Goal: Transaction & Acquisition: Purchase product/service

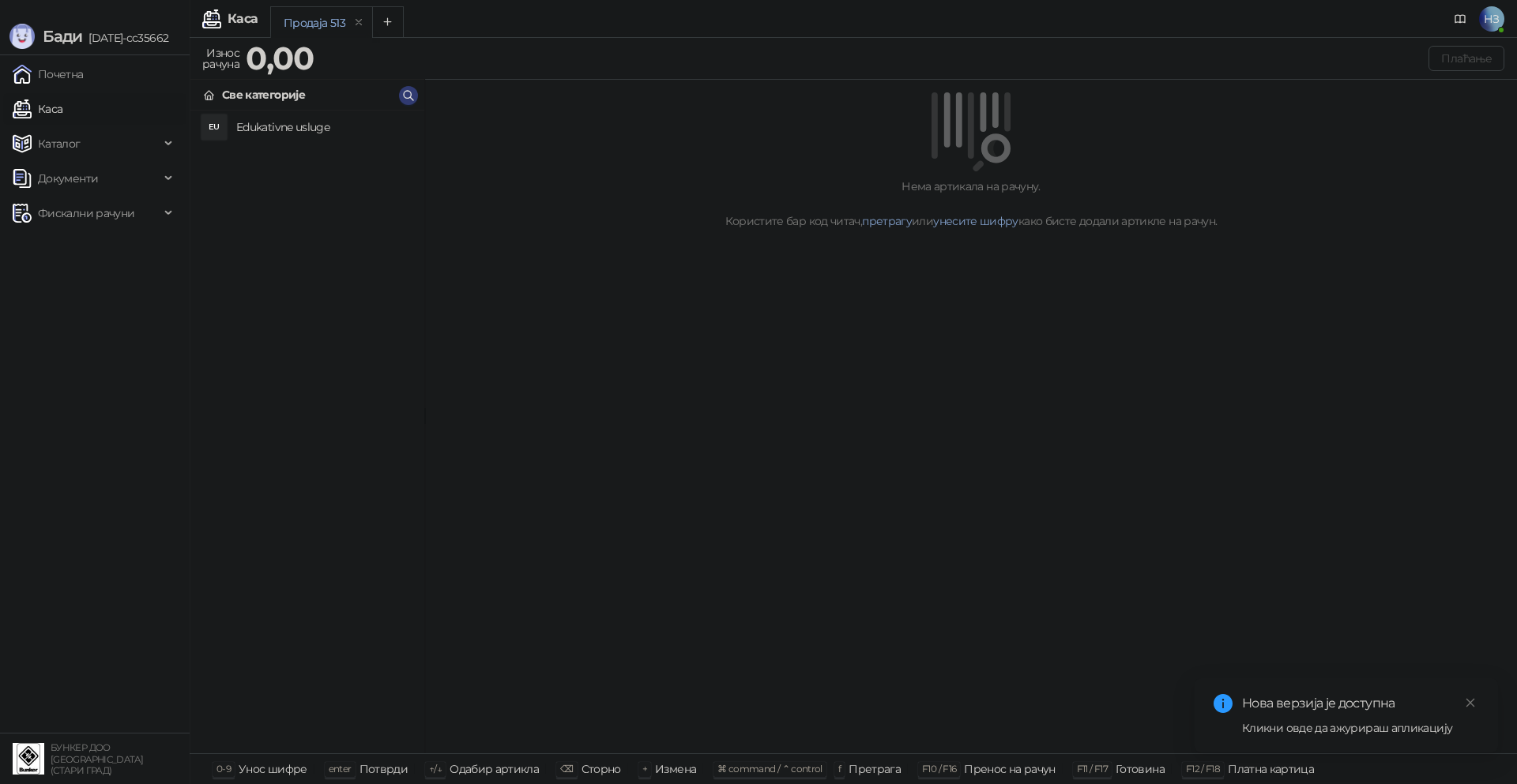
click at [278, 127] on h4 "Edukativne usluge" at bounding box center [324, 127] width 176 height 25
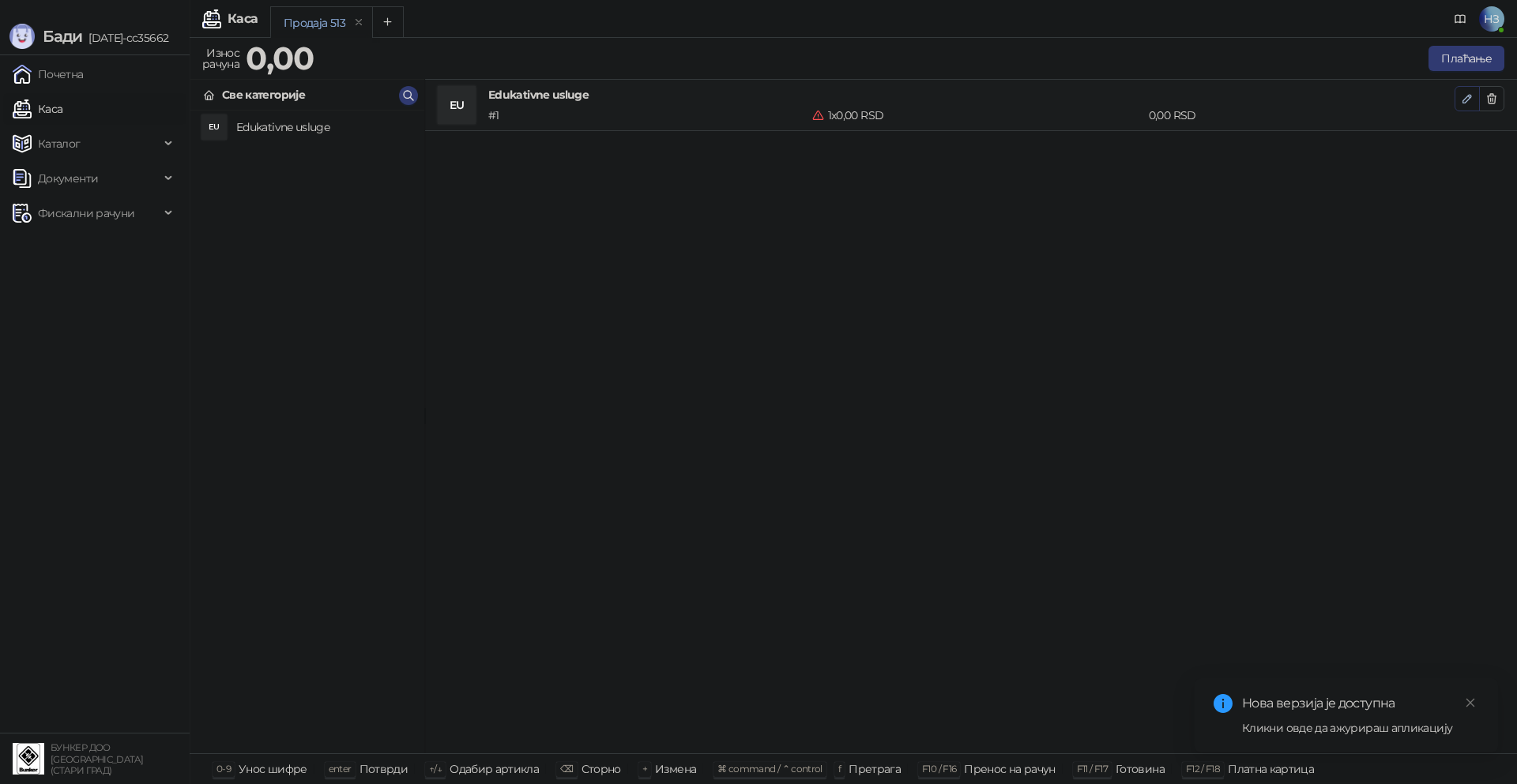
click at [1461, 106] on button "button" at bounding box center [1467, 99] width 25 height 25
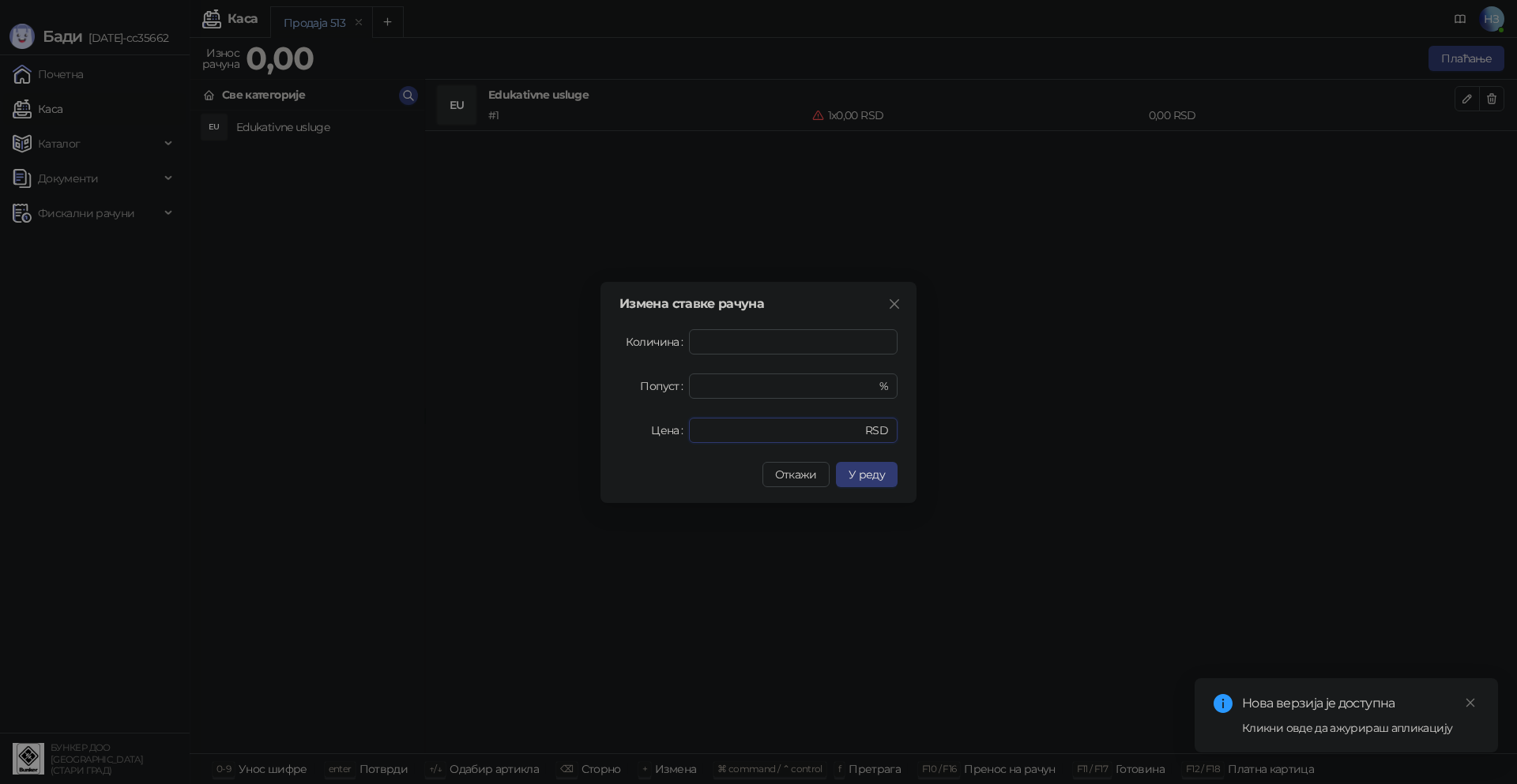
drag, startPoint x: 762, startPoint y: 428, endPoint x: 682, endPoint y: 434, distance: 80.2
click at [682, 434] on div "Цена * RSD" at bounding box center [759, 430] width 278 height 25
type input "****"
click at [878, 473] on span "У реду" at bounding box center [866, 475] width 36 height 15
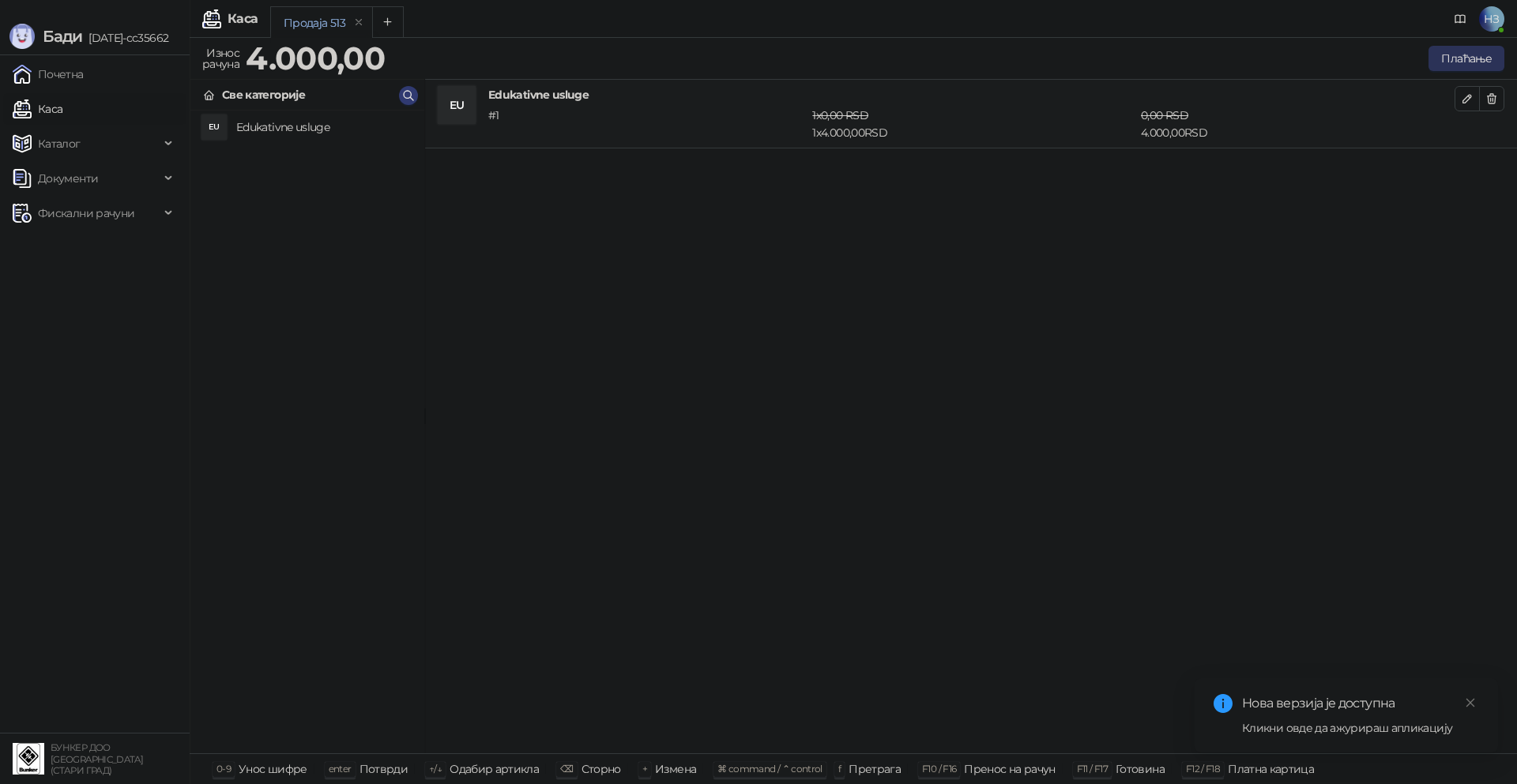
click at [1478, 63] on button "Плаћање" at bounding box center [1466, 58] width 76 height 25
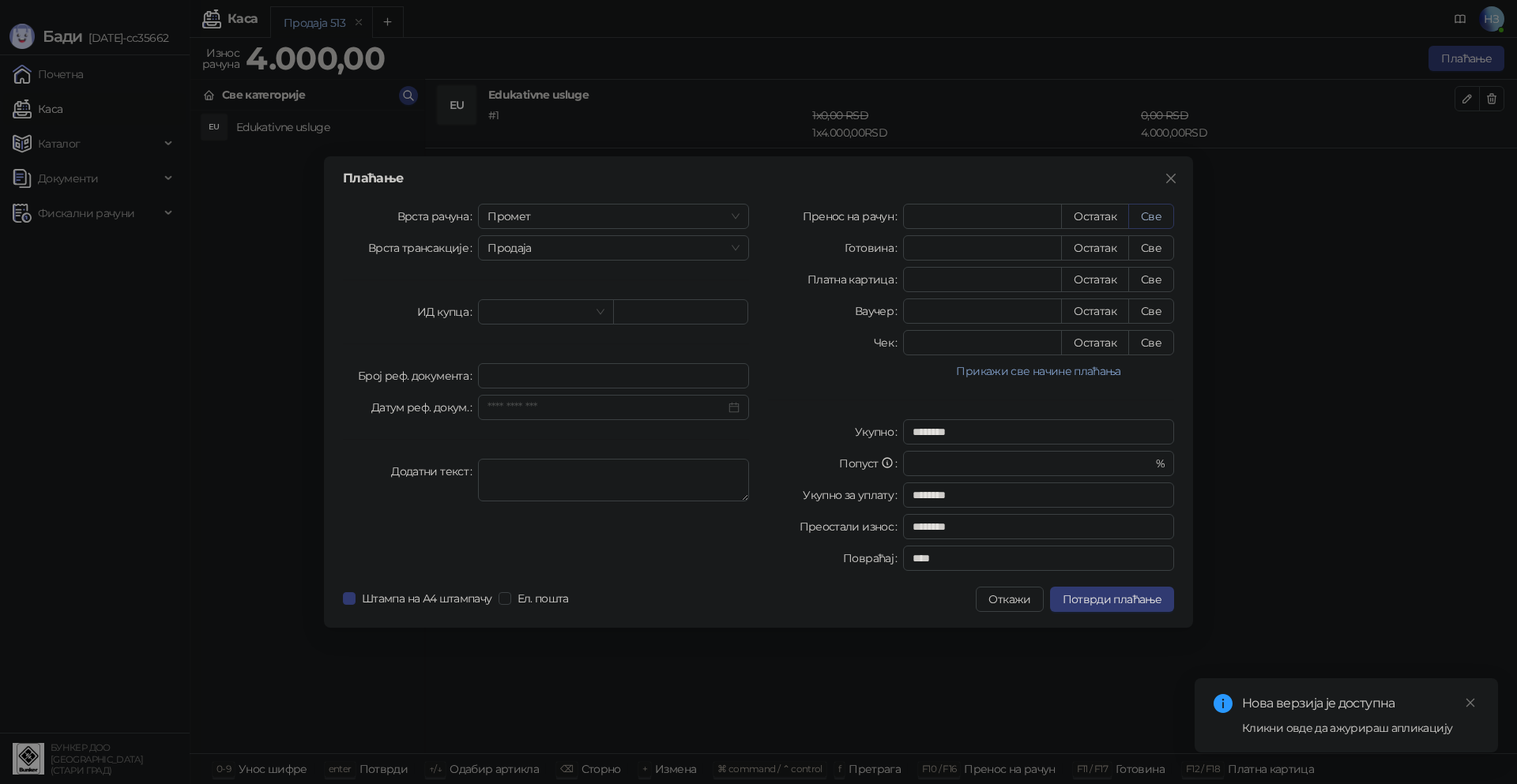
click at [1150, 219] on button "Све" at bounding box center [1151, 216] width 46 height 25
type input "****"
click at [1124, 609] on button "Потврди плаћање" at bounding box center [1112, 599] width 124 height 25
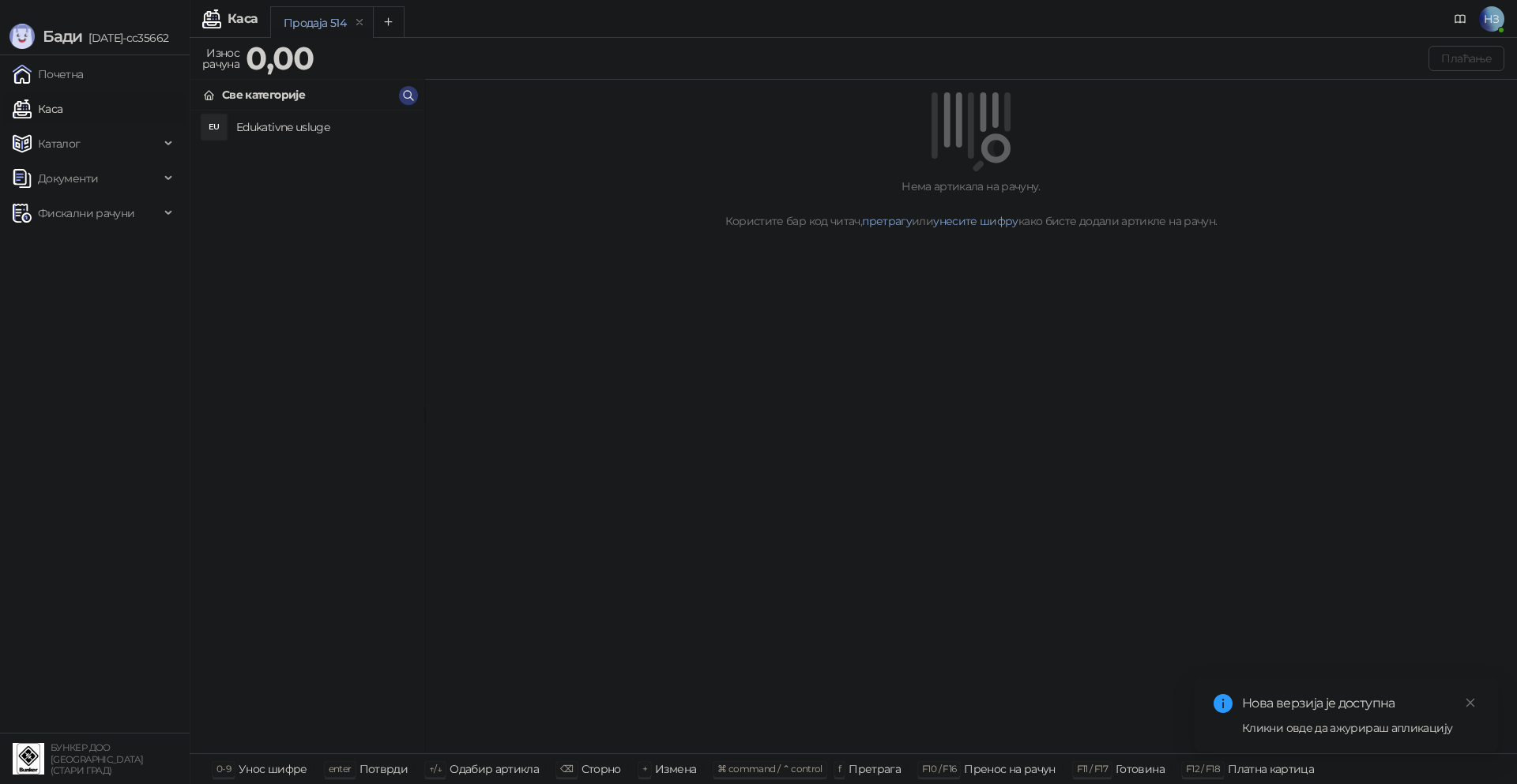
click at [329, 120] on h4 "Edukativne usluge" at bounding box center [324, 127] width 176 height 25
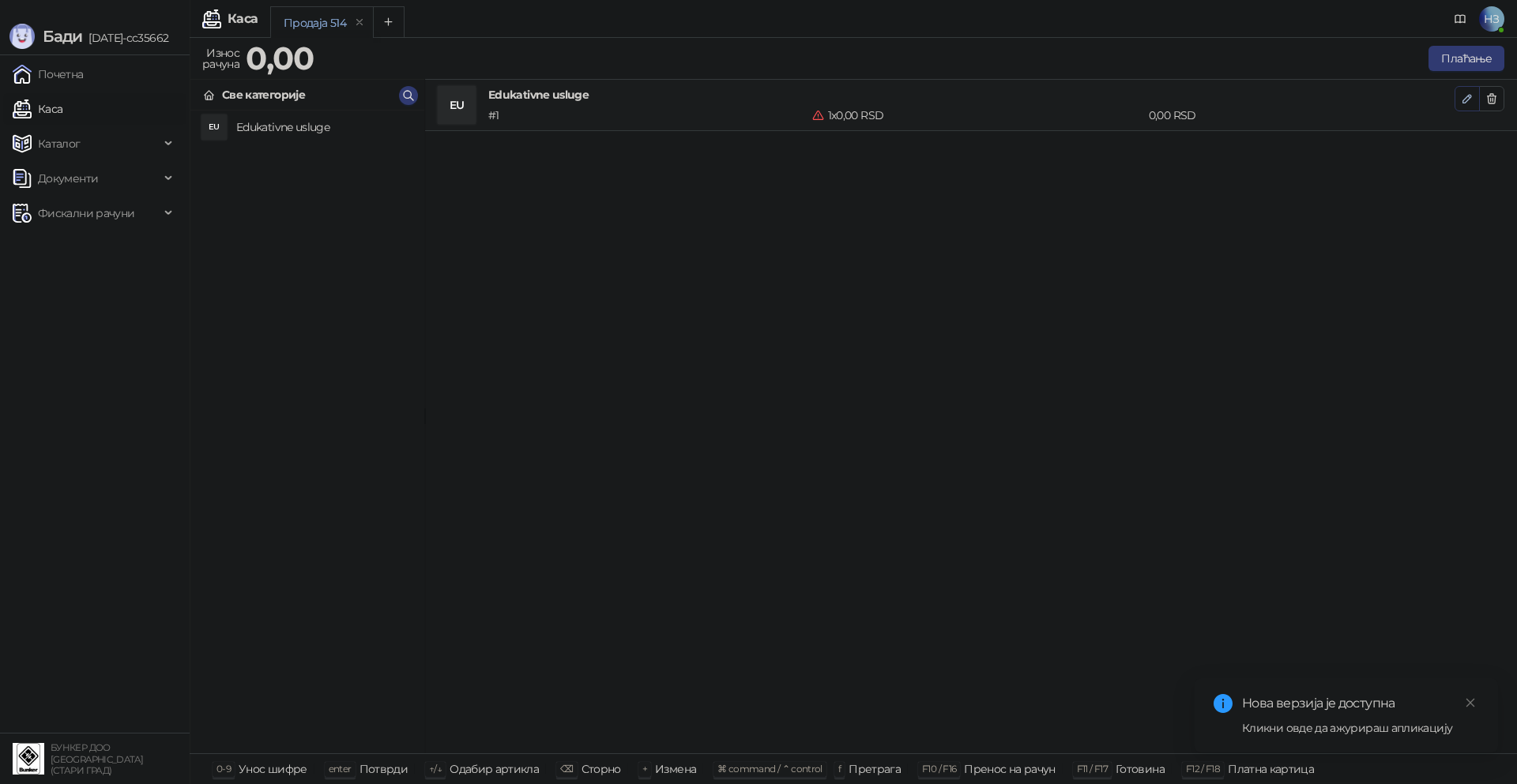
click at [1466, 97] on icon "button" at bounding box center [1467, 98] width 8 height 8
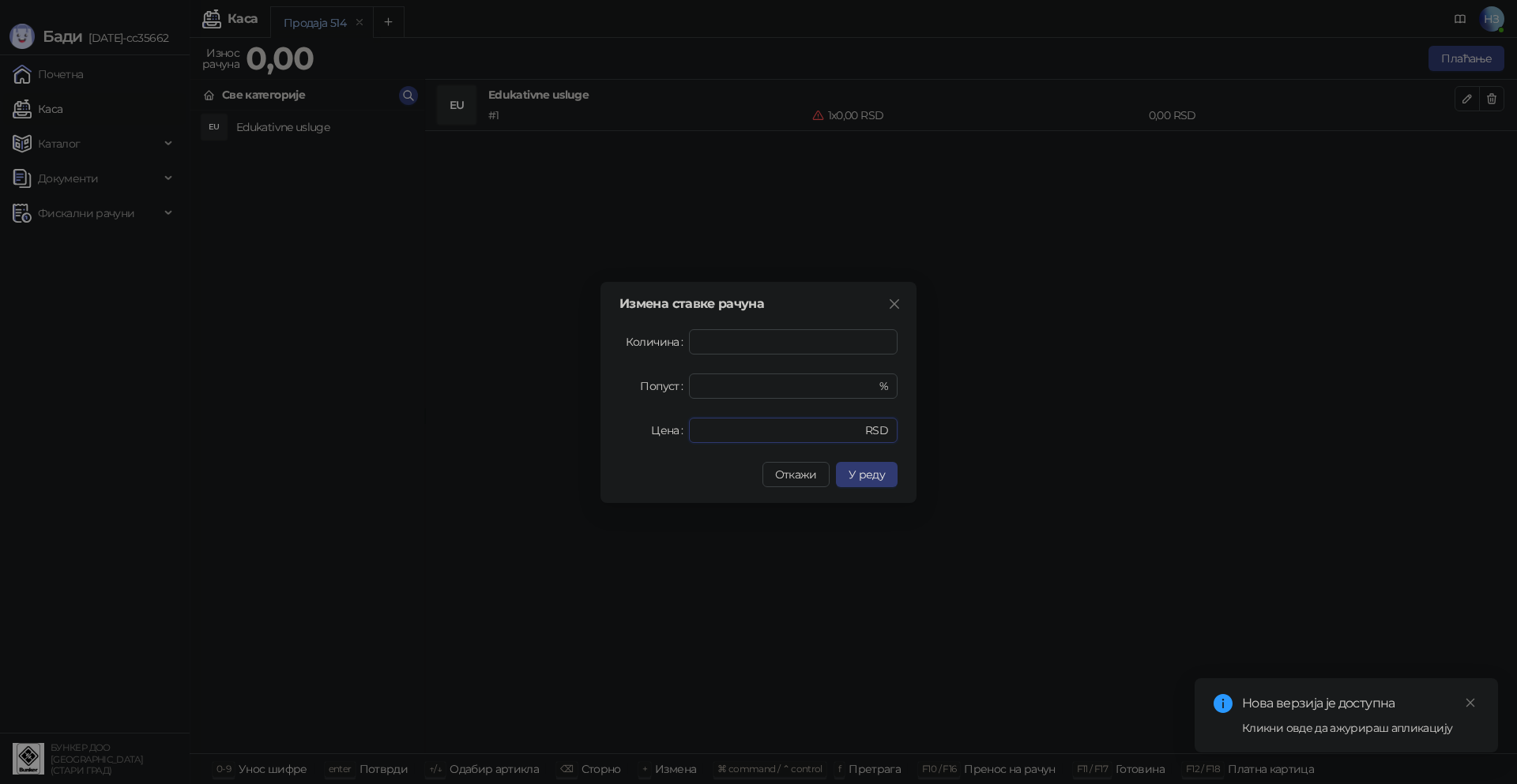
drag, startPoint x: 700, startPoint y: 428, endPoint x: 657, endPoint y: 426, distance: 43.0
click at [657, 426] on div "Цена * RSD" at bounding box center [759, 430] width 278 height 25
click at [860, 484] on button "У реду" at bounding box center [867, 475] width 62 height 25
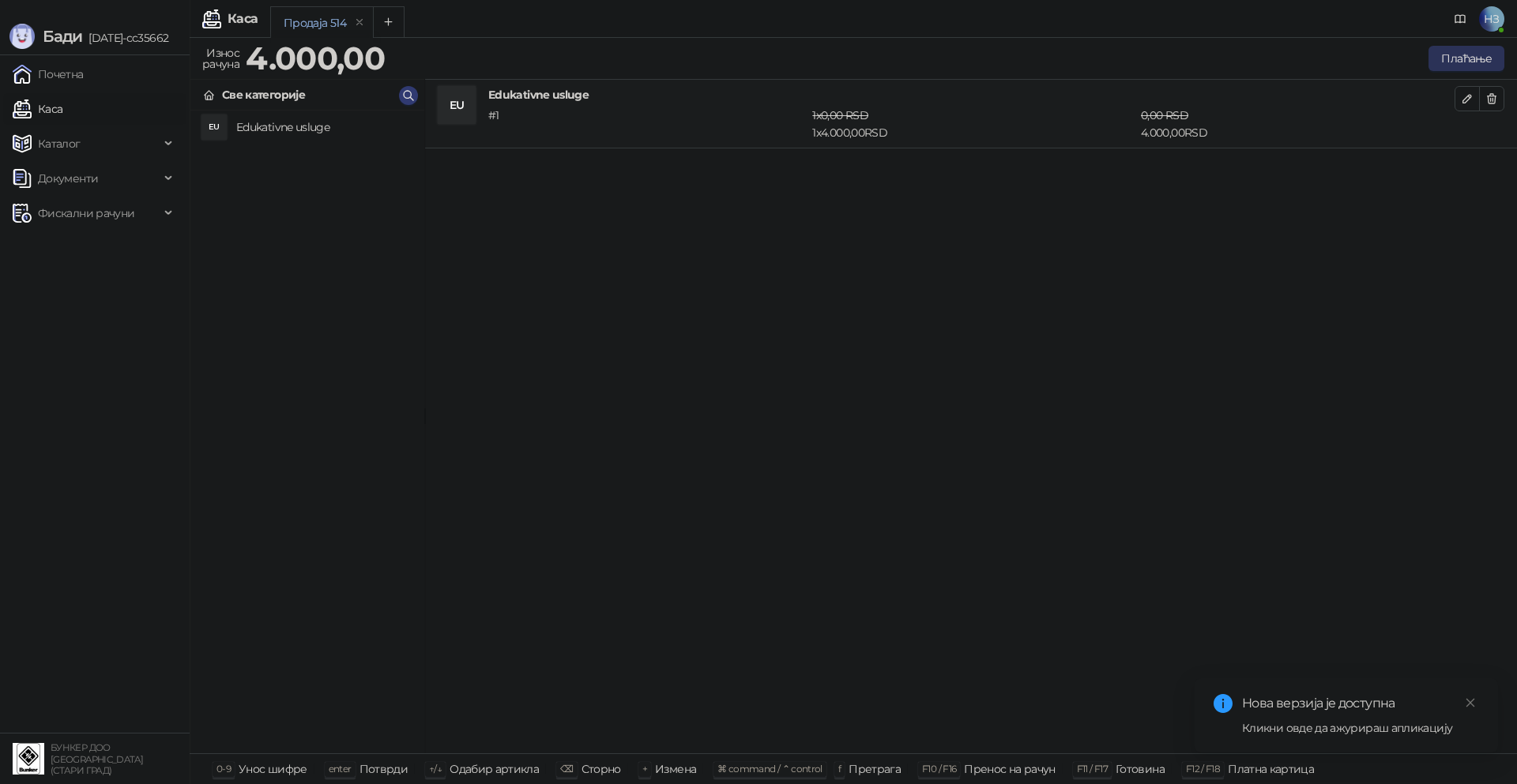
click at [1466, 65] on button "Плаћање" at bounding box center [1466, 58] width 76 height 25
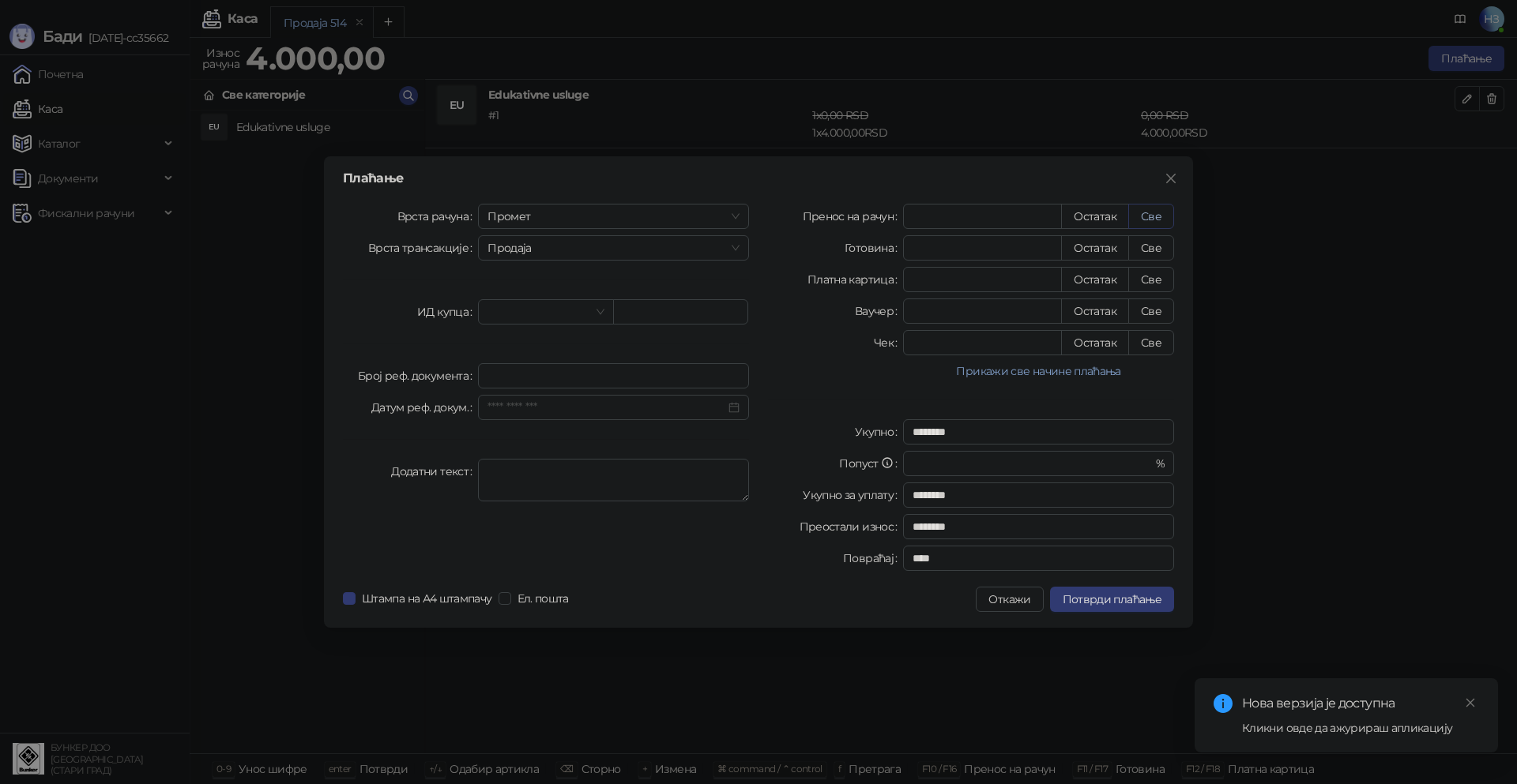
click at [1154, 207] on button "Све" at bounding box center [1151, 216] width 46 height 25
click at [1100, 598] on span "Потврди плаћање" at bounding box center [1112, 599] width 99 height 15
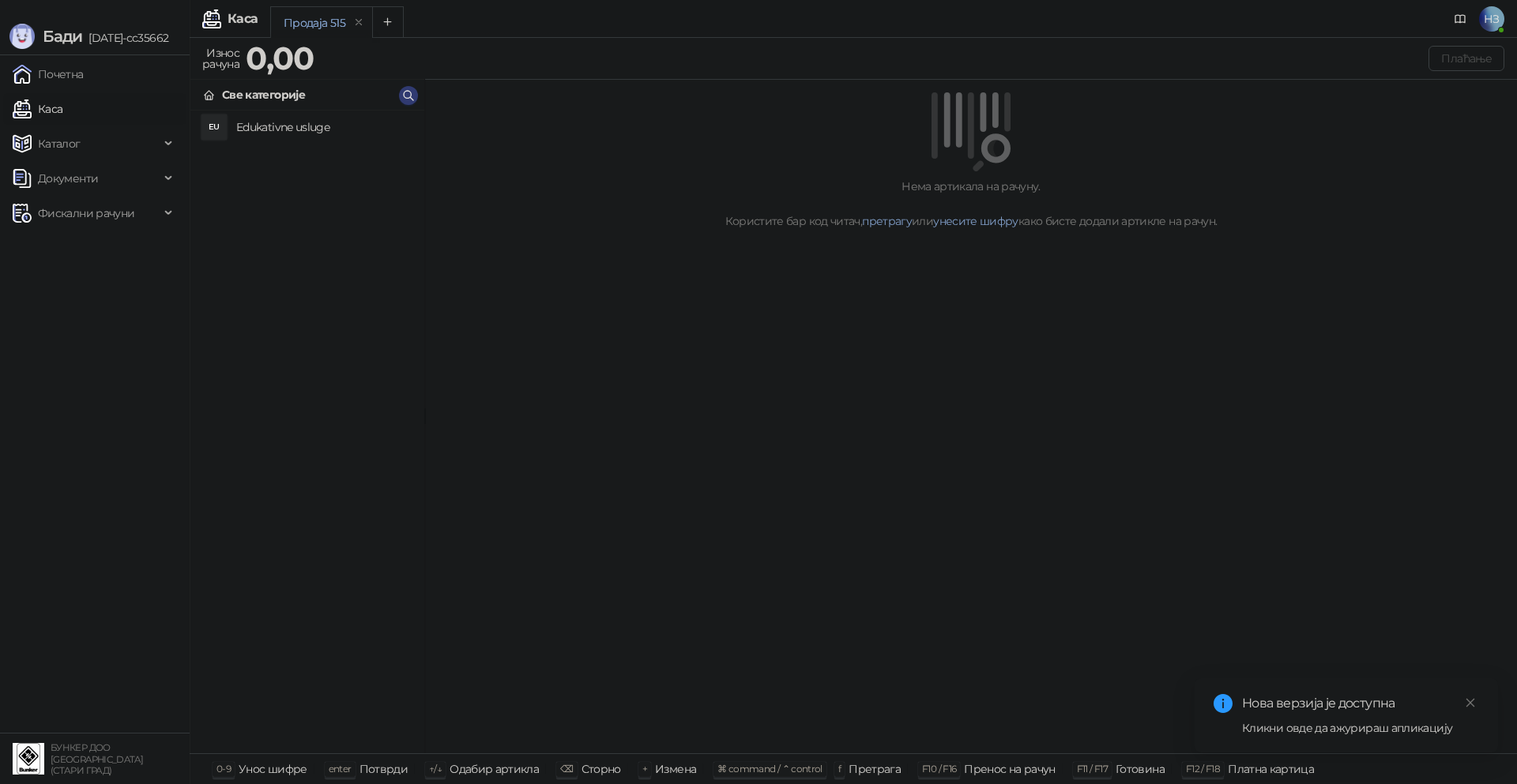
click at [1286, 724] on div "Кликни овде да ажурираш апликацију" at bounding box center [1360, 728] width 237 height 17
click at [84, 77] on link "Почетна" at bounding box center [48, 74] width 71 height 32
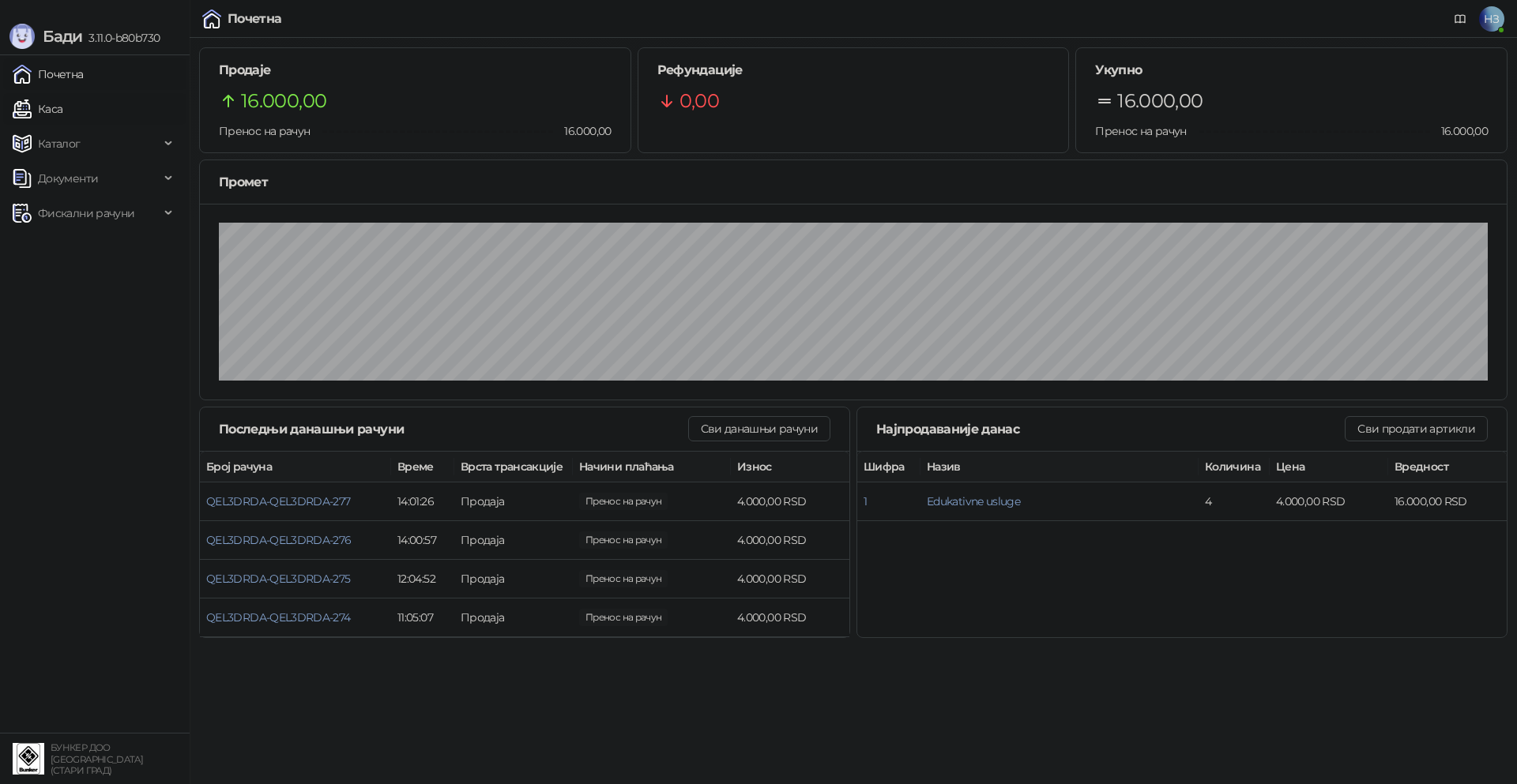
click at [63, 104] on link "Каса" at bounding box center [37, 108] width 50 height 32
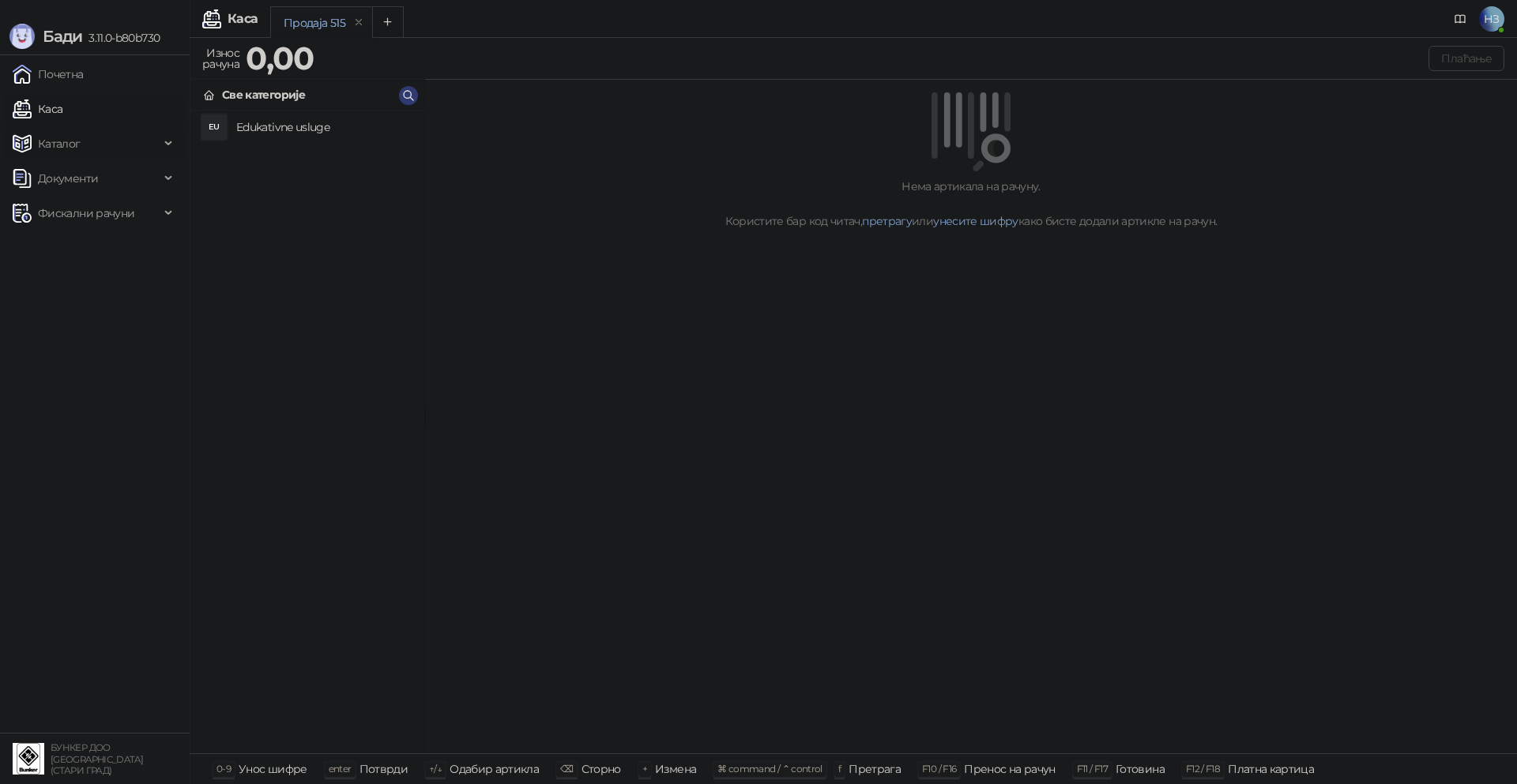
click at [86, 146] on span "Каталог" at bounding box center [86, 144] width 147 height 32
click at [107, 290] on span "Документи" at bounding box center [86, 286] width 147 height 32
click at [1503, 25] on span "НЗ" at bounding box center [1492, 19] width 25 height 25
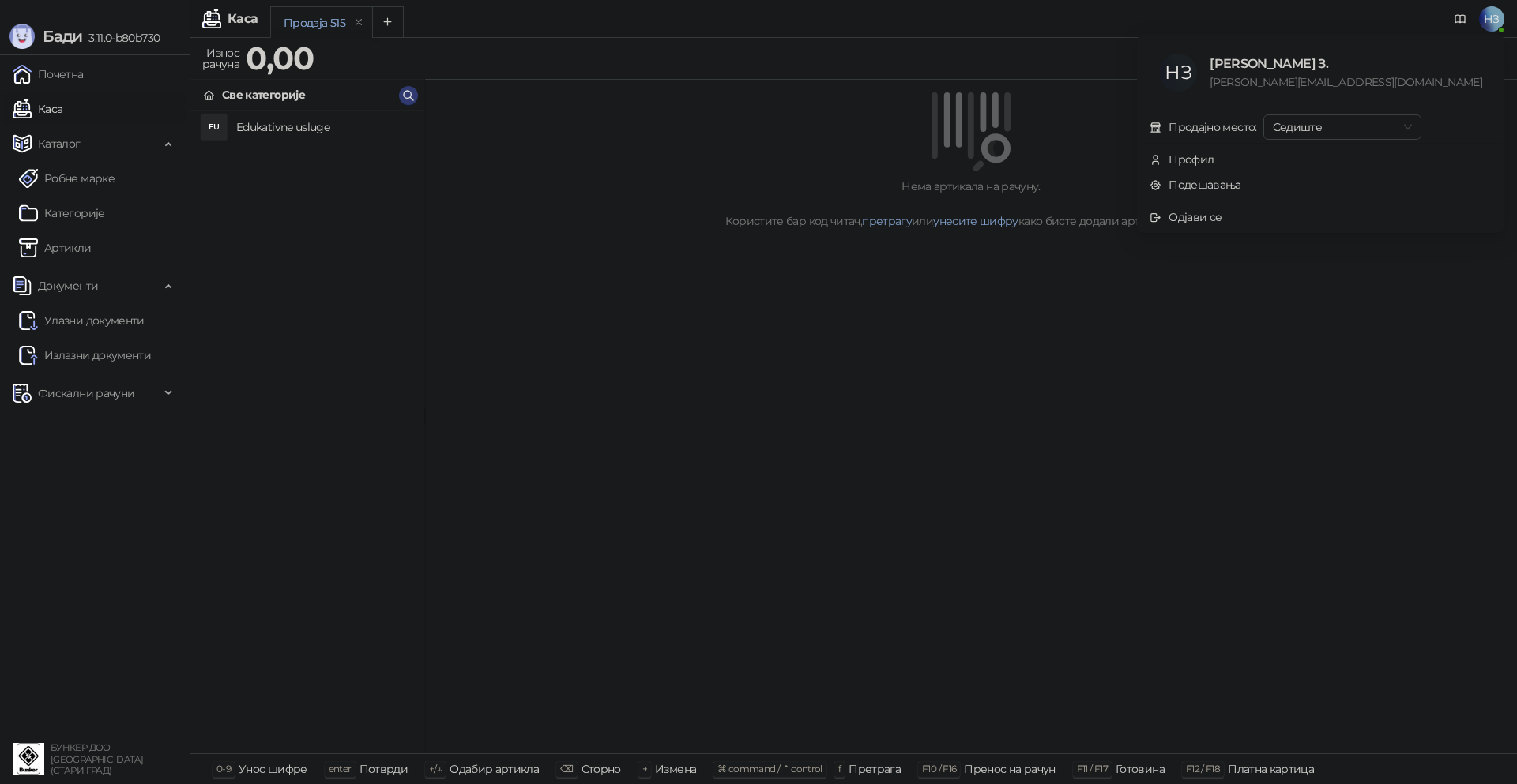
click at [1498, 23] on span "НЗ" at bounding box center [1492, 19] width 25 height 25
click at [1492, 24] on span "НЗ" at bounding box center [1492, 19] width 25 height 25
click at [1241, 181] on link "Подешавања" at bounding box center [1195, 185] width 92 height 15
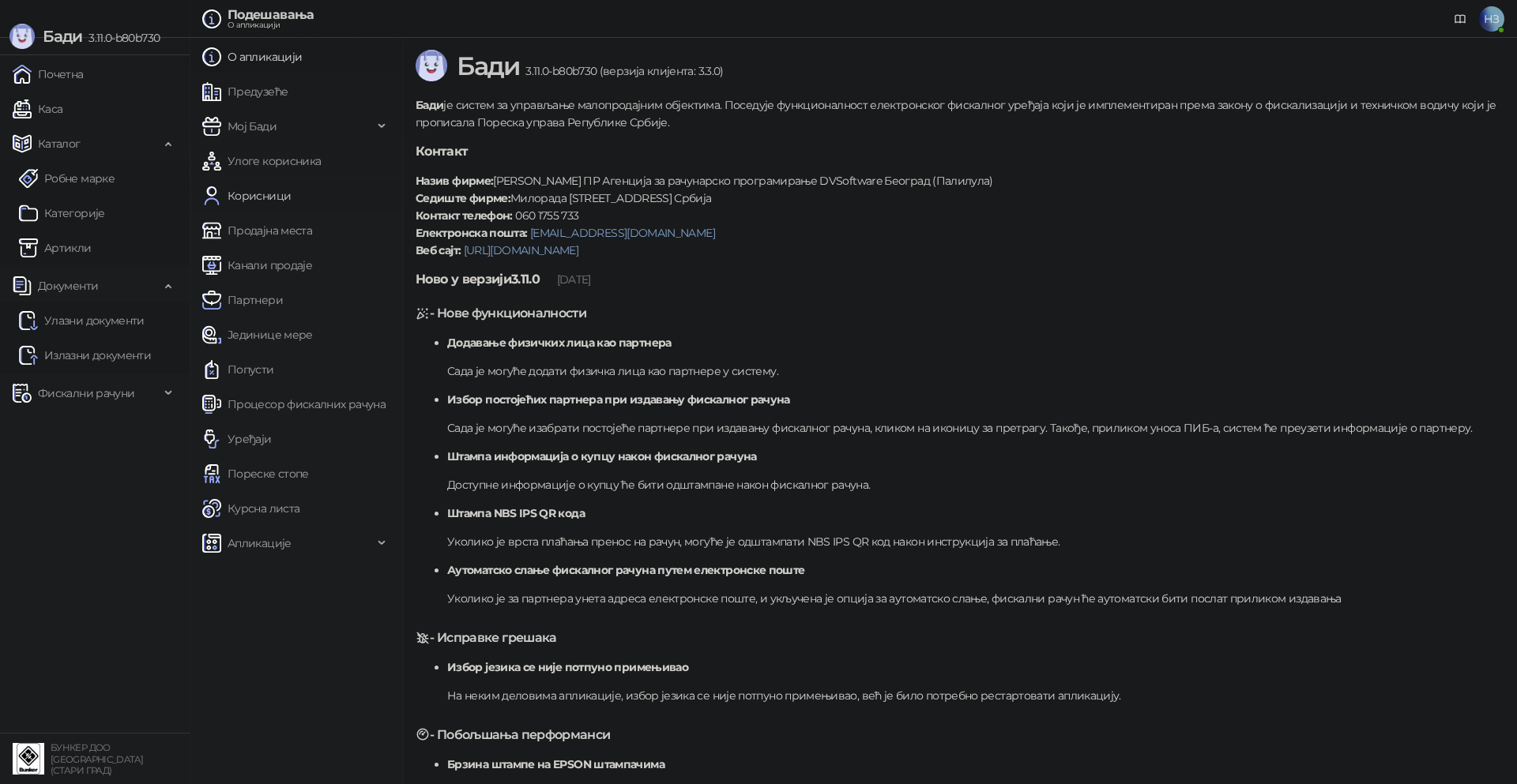
click at [278, 195] on link "Корисници" at bounding box center [246, 196] width 88 height 32
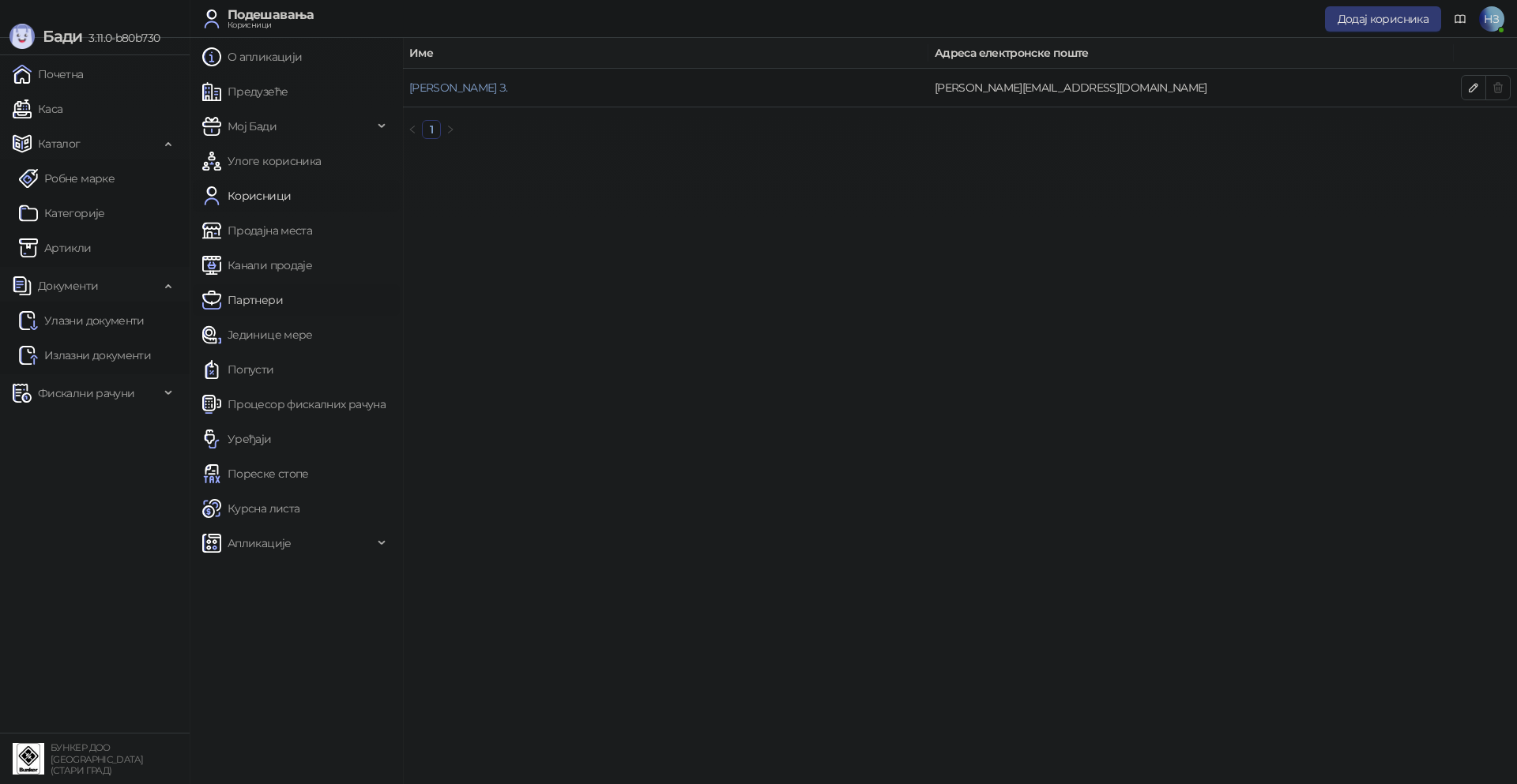
click at [283, 296] on link "Партнери" at bounding box center [242, 300] width 81 height 32
click at [1470, 89] on icon "button" at bounding box center [1473, 87] width 8 height 8
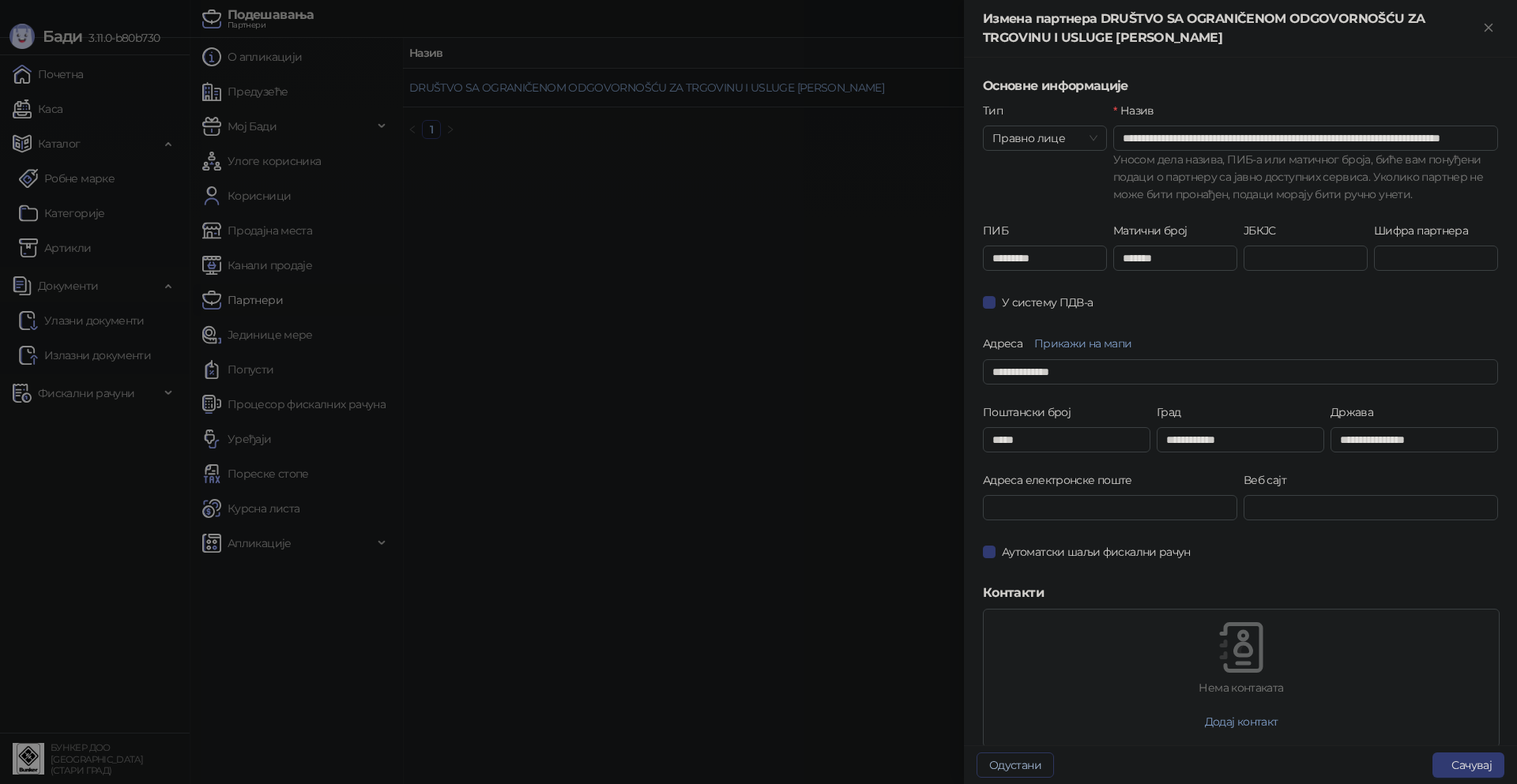
click at [994, 767] on button "Одустани" at bounding box center [1015, 765] width 77 height 25
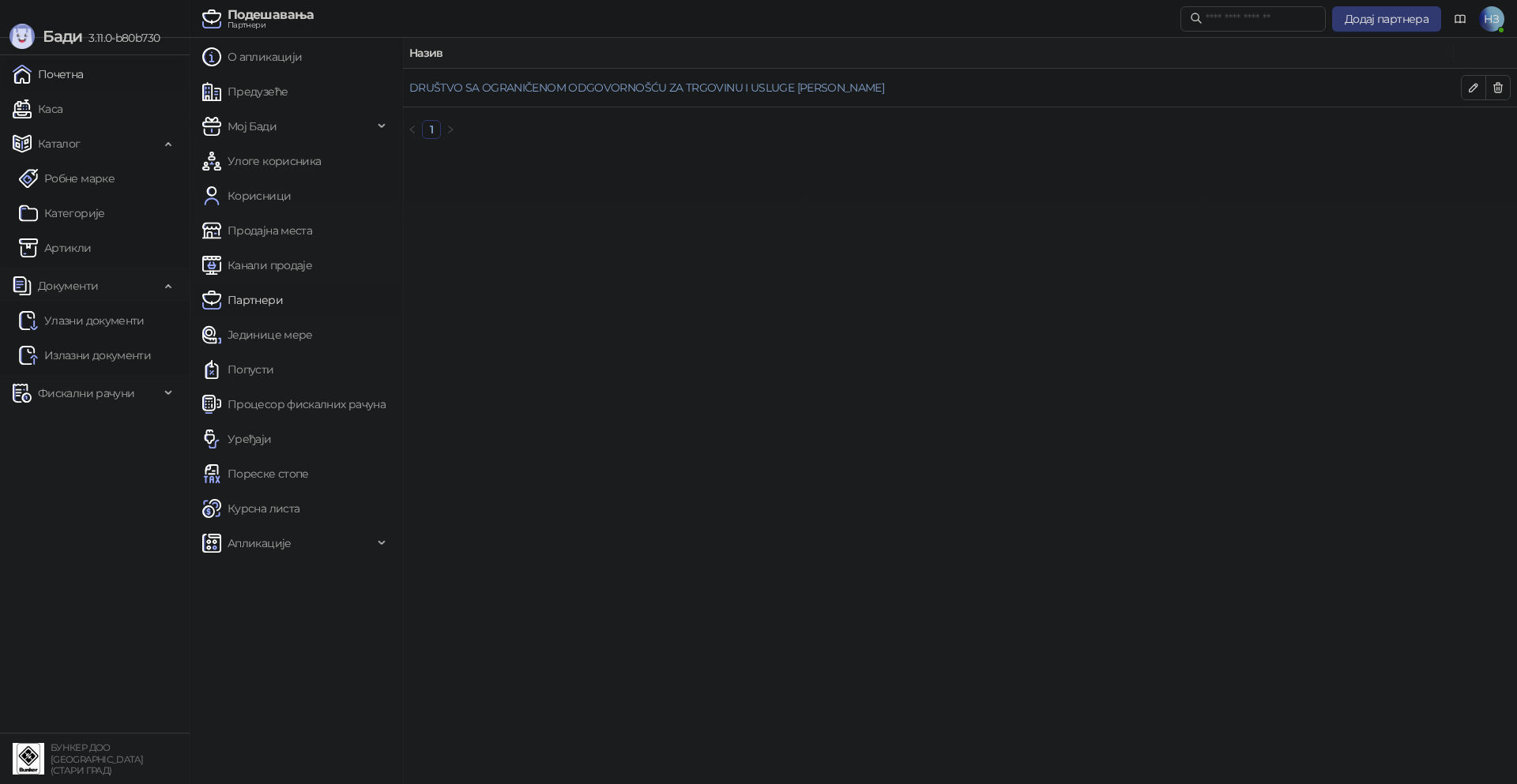
click at [61, 69] on link "Почетна" at bounding box center [48, 74] width 71 height 32
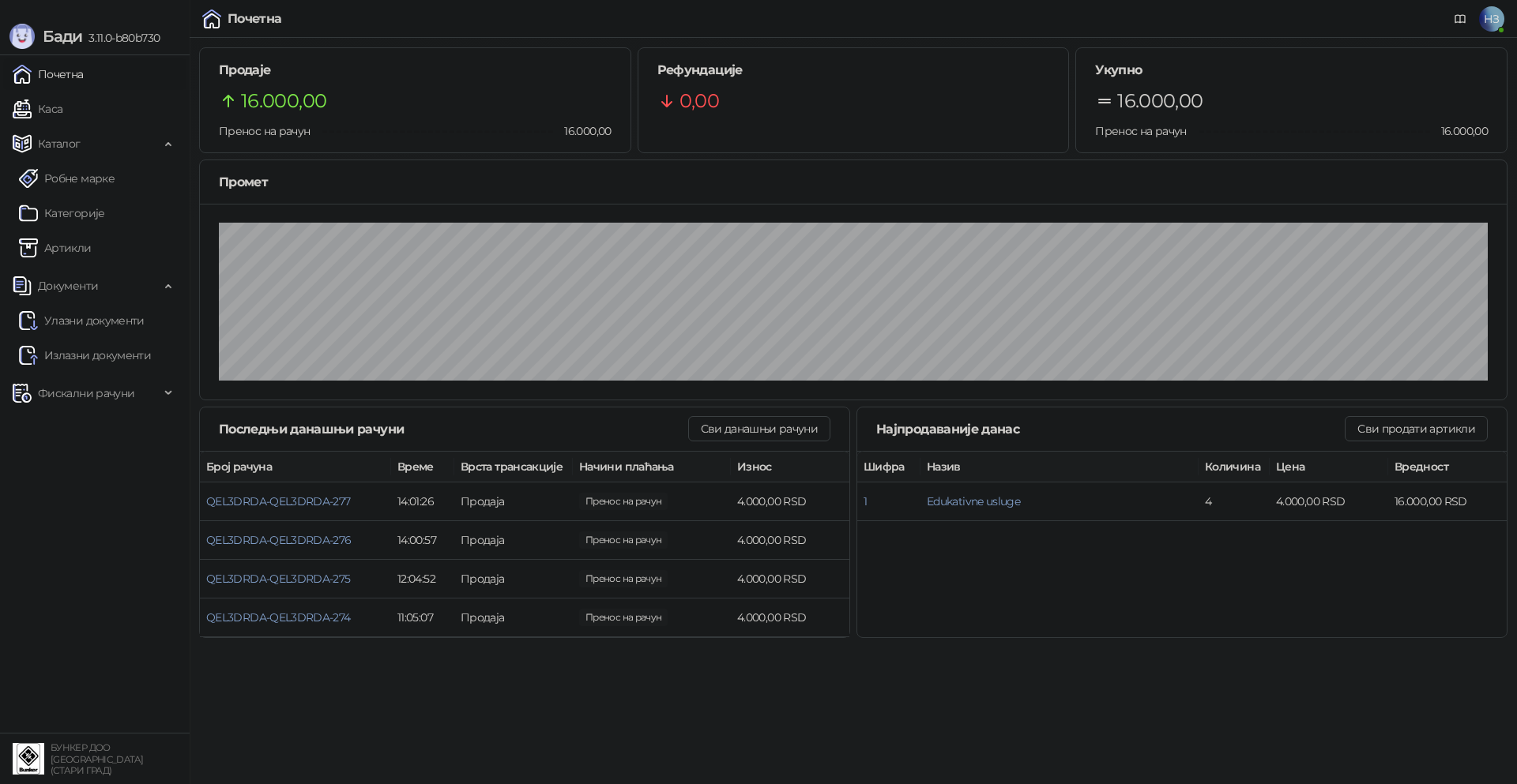
click at [1501, 8] on span "НЗ" at bounding box center [1492, 19] width 25 height 25
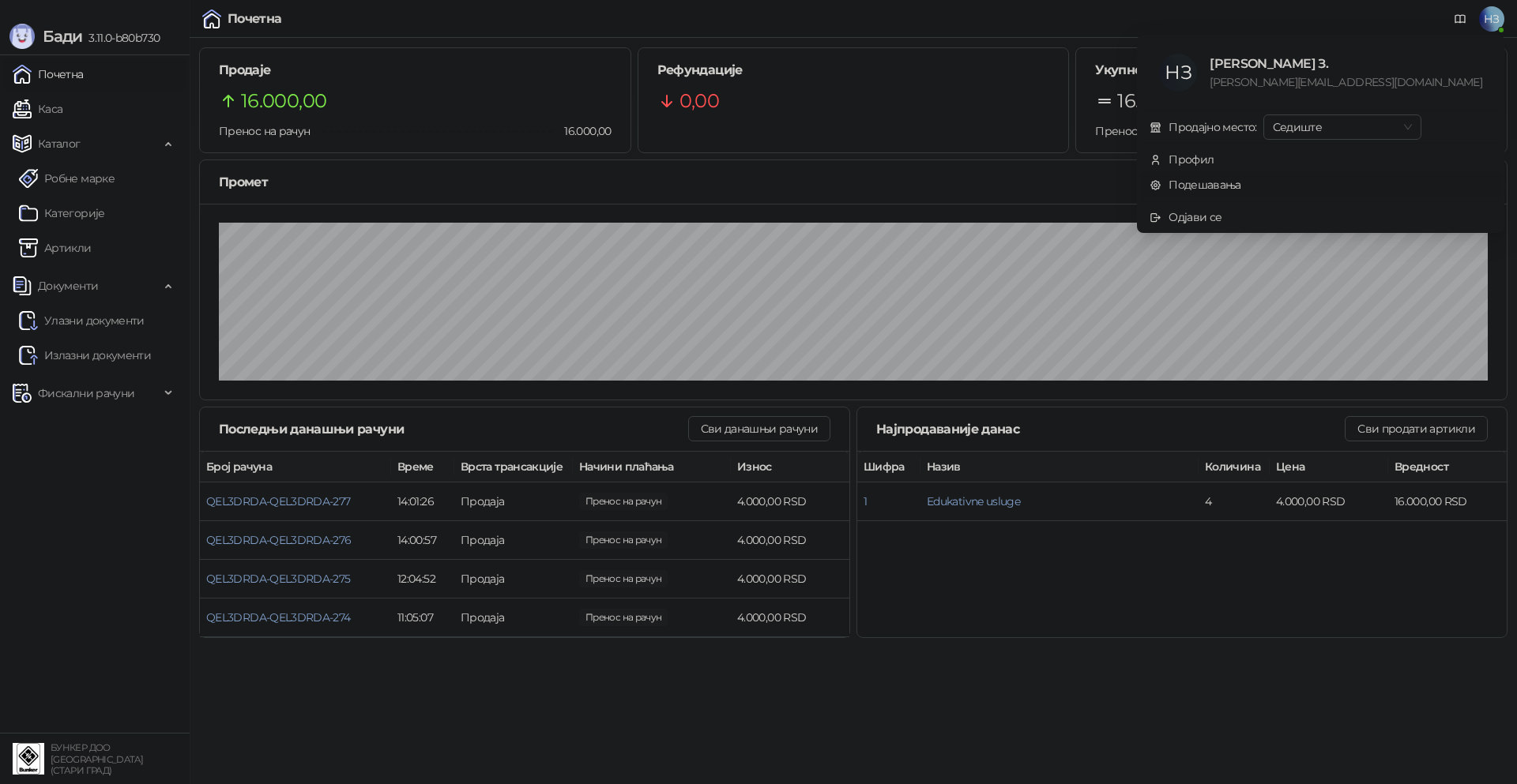
click at [1241, 178] on link "Подешавања" at bounding box center [1195, 185] width 92 height 15
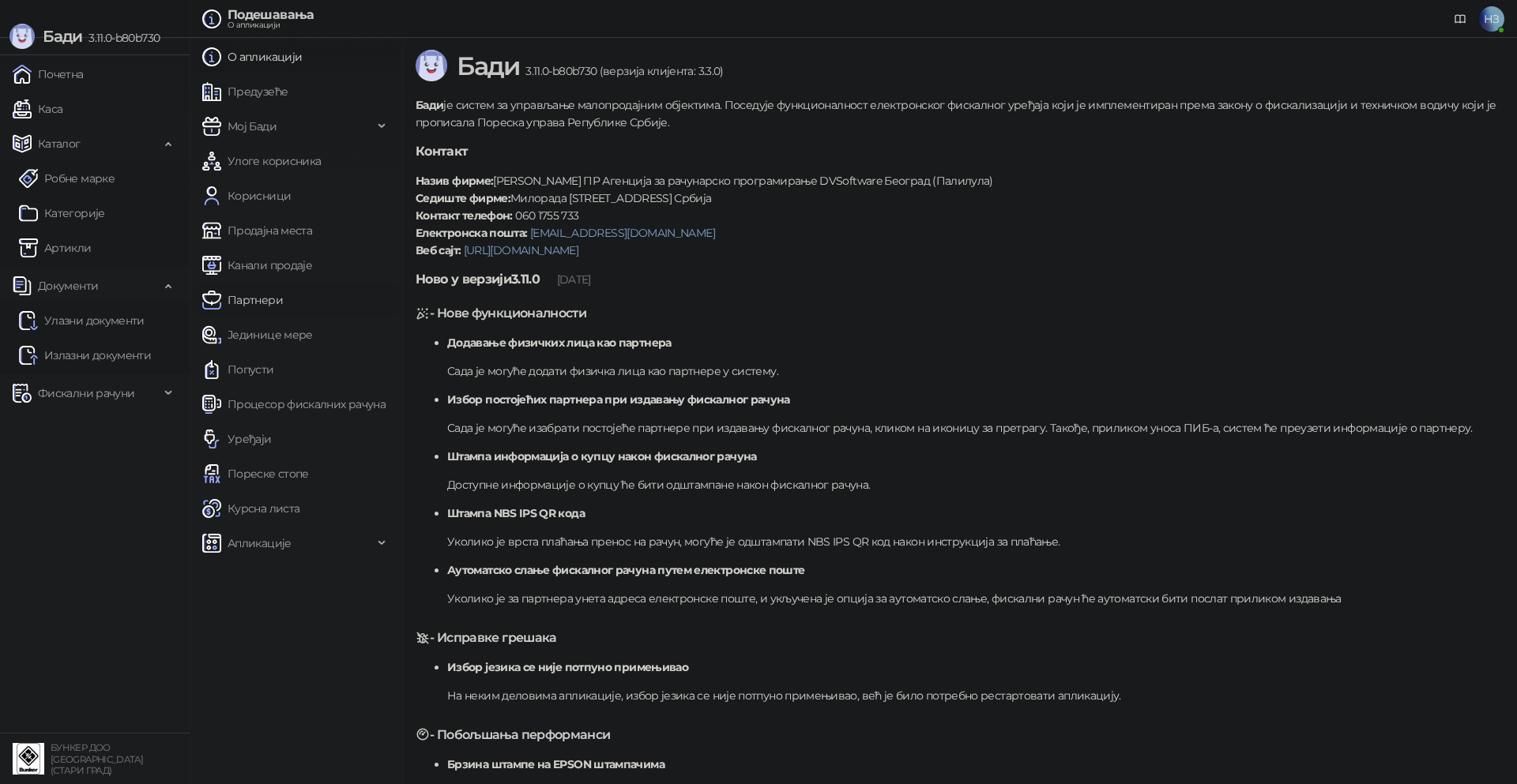
click at [232, 296] on link "Партнери" at bounding box center [242, 300] width 81 height 32
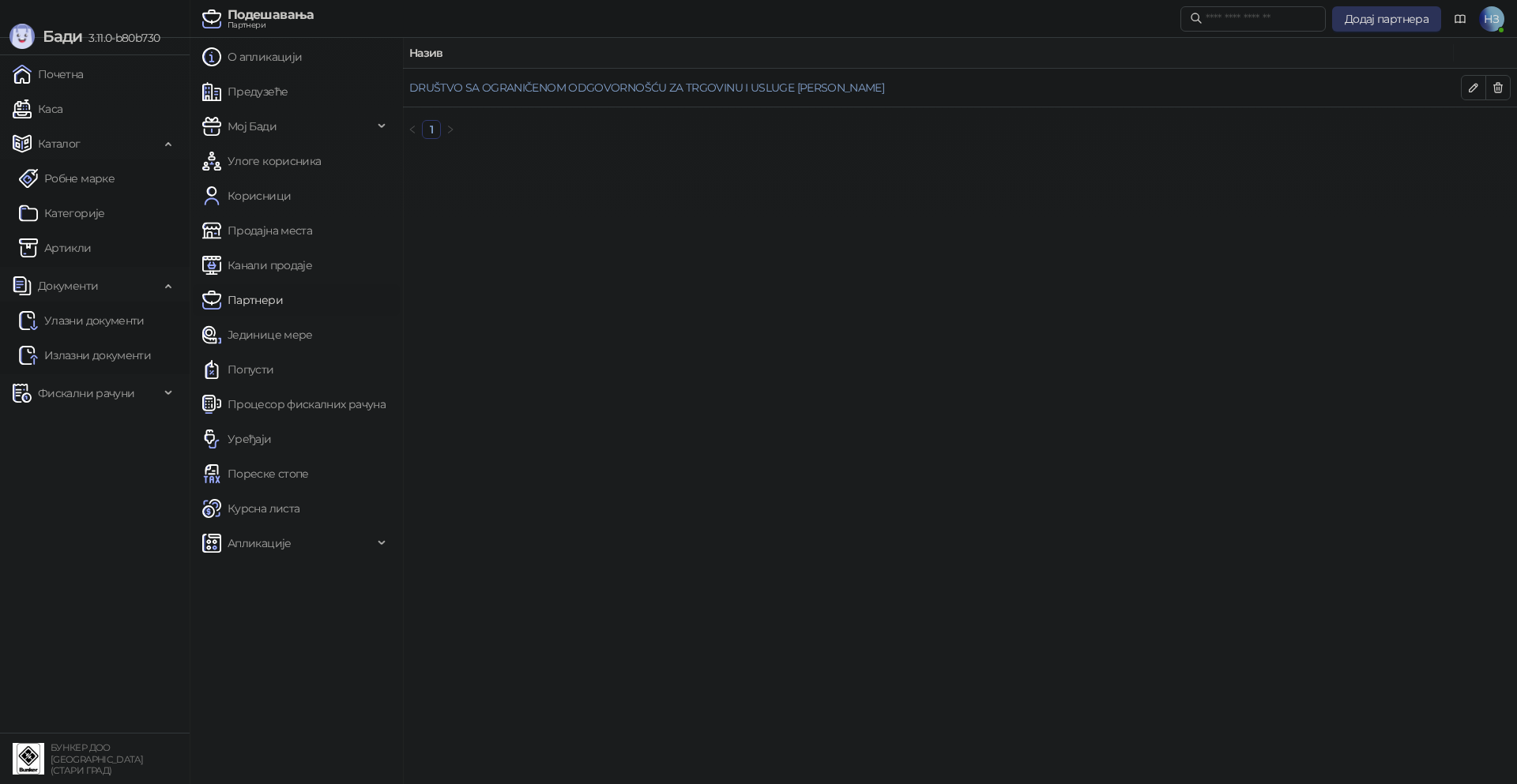
click at [1375, 21] on span "Додај партнера" at bounding box center [1387, 19] width 84 height 15
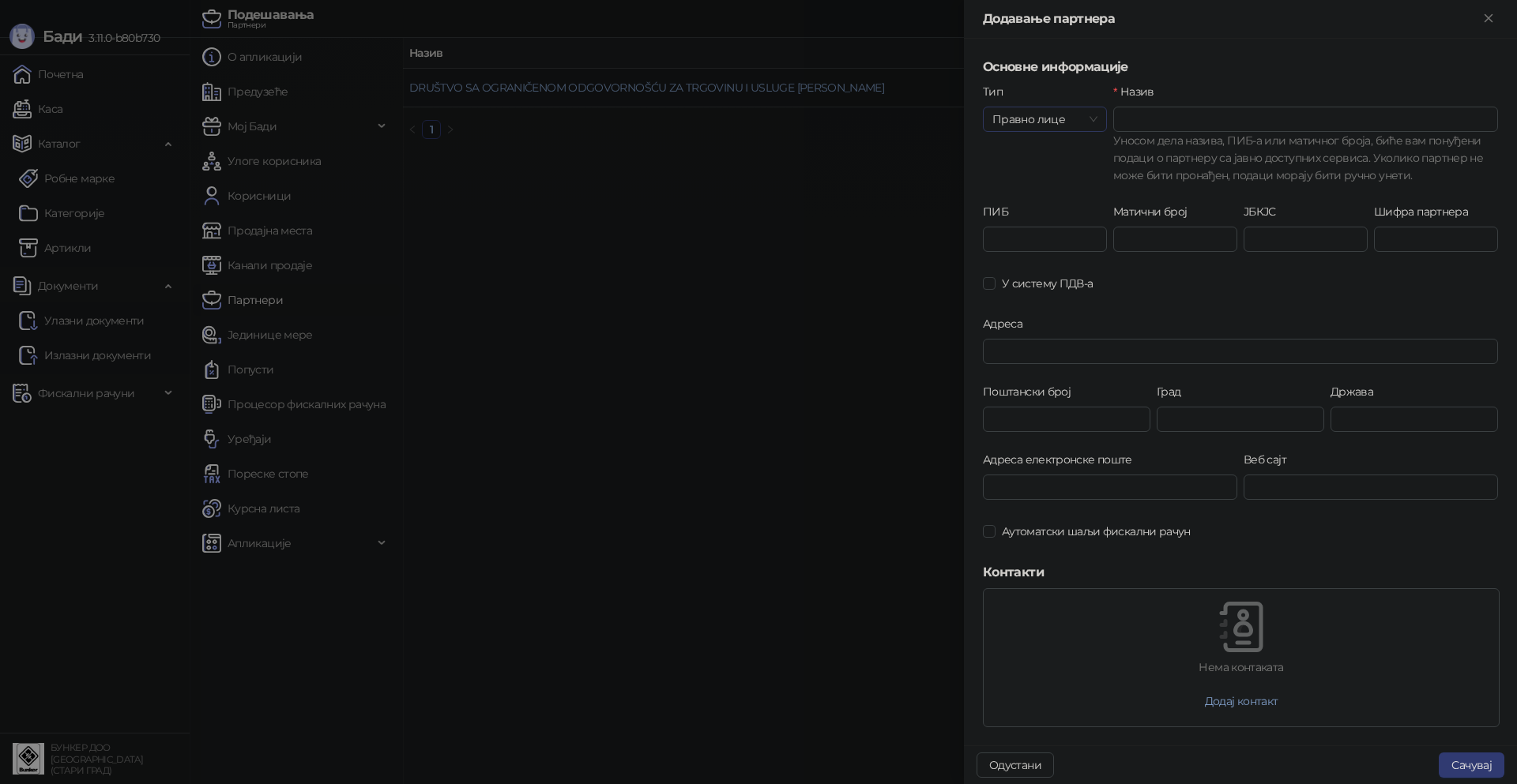
click at [1088, 125] on span "Правно лице" at bounding box center [1045, 119] width 105 height 24
click at [1067, 176] on div "Физичко лице" at bounding box center [1043, 176] width 96 height 17
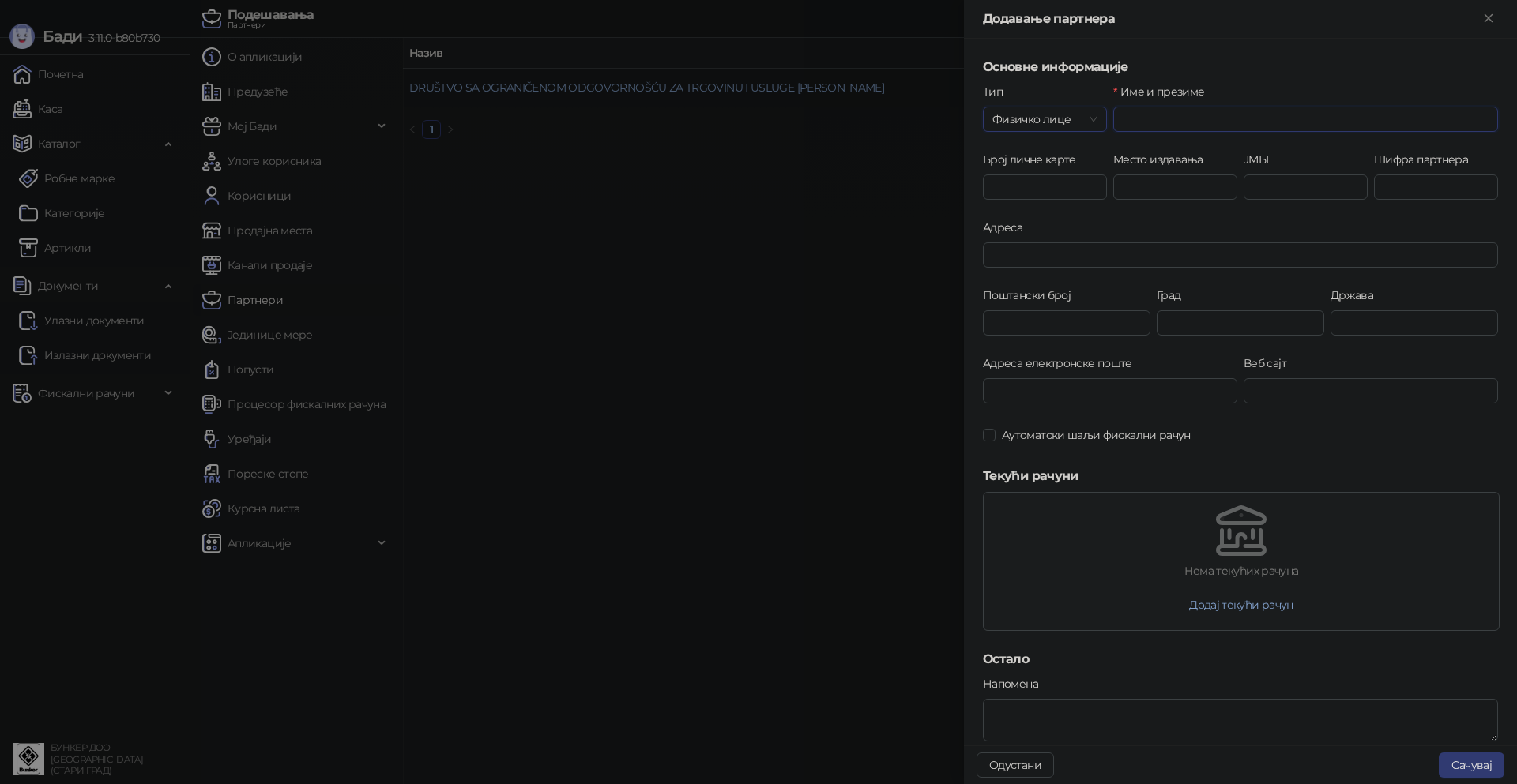
click at [1155, 123] on input "Име и презиме" at bounding box center [1305, 119] width 385 height 25
drag, startPoint x: 1217, startPoint y: 117, endPoint x: 1094, endPoint y: 118, distance: 123.0
click at [1094, 118] on div "**********" at bounding box center [1240, 116] width 521 height 68
type input "**********"
click at [1486, 761] on button "Сачувај" at bounding box center [1471, 765] width 66 height 25
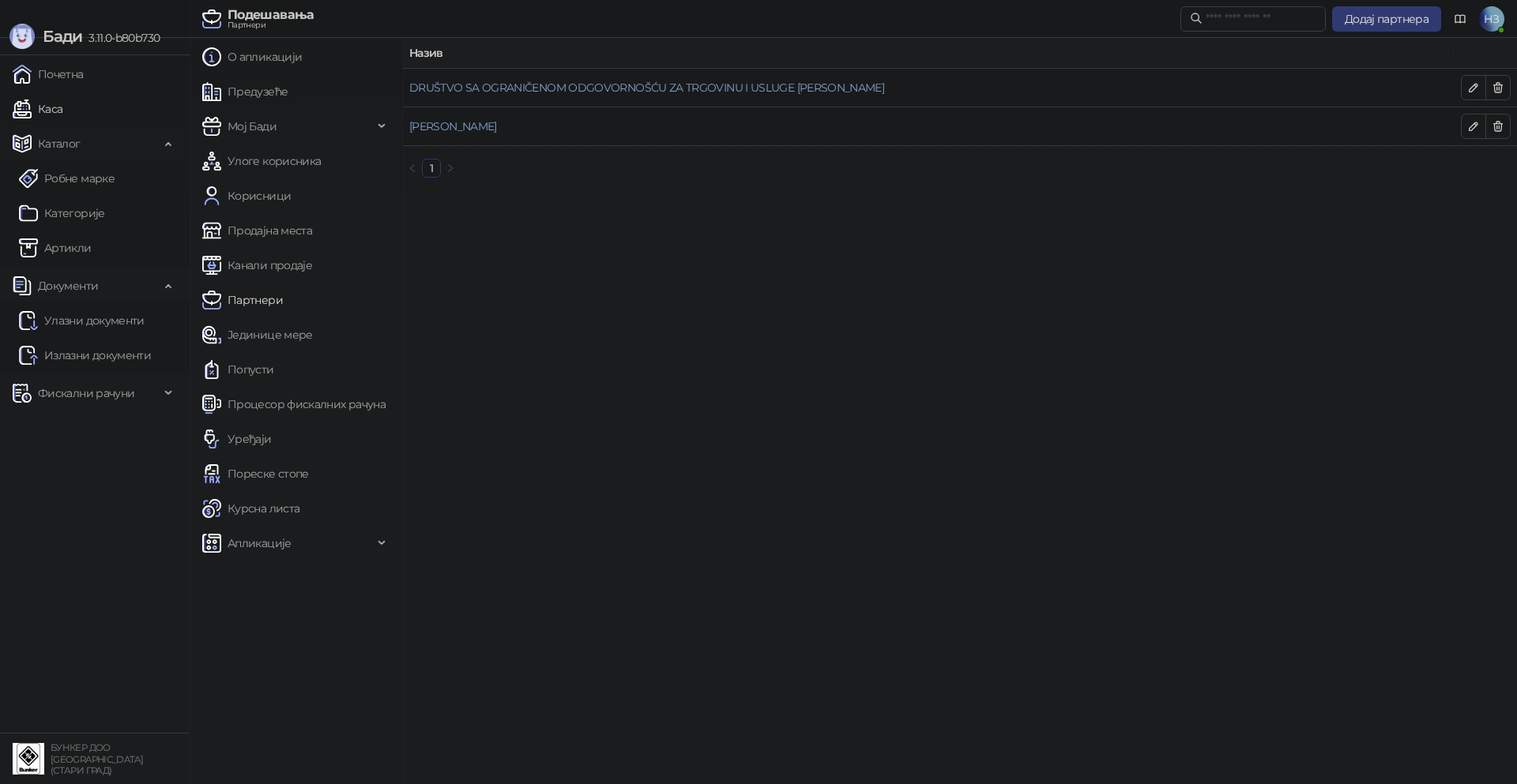
click at [63, 109] on link "Каса" at bounding box center [37, 108] width 50 height 32
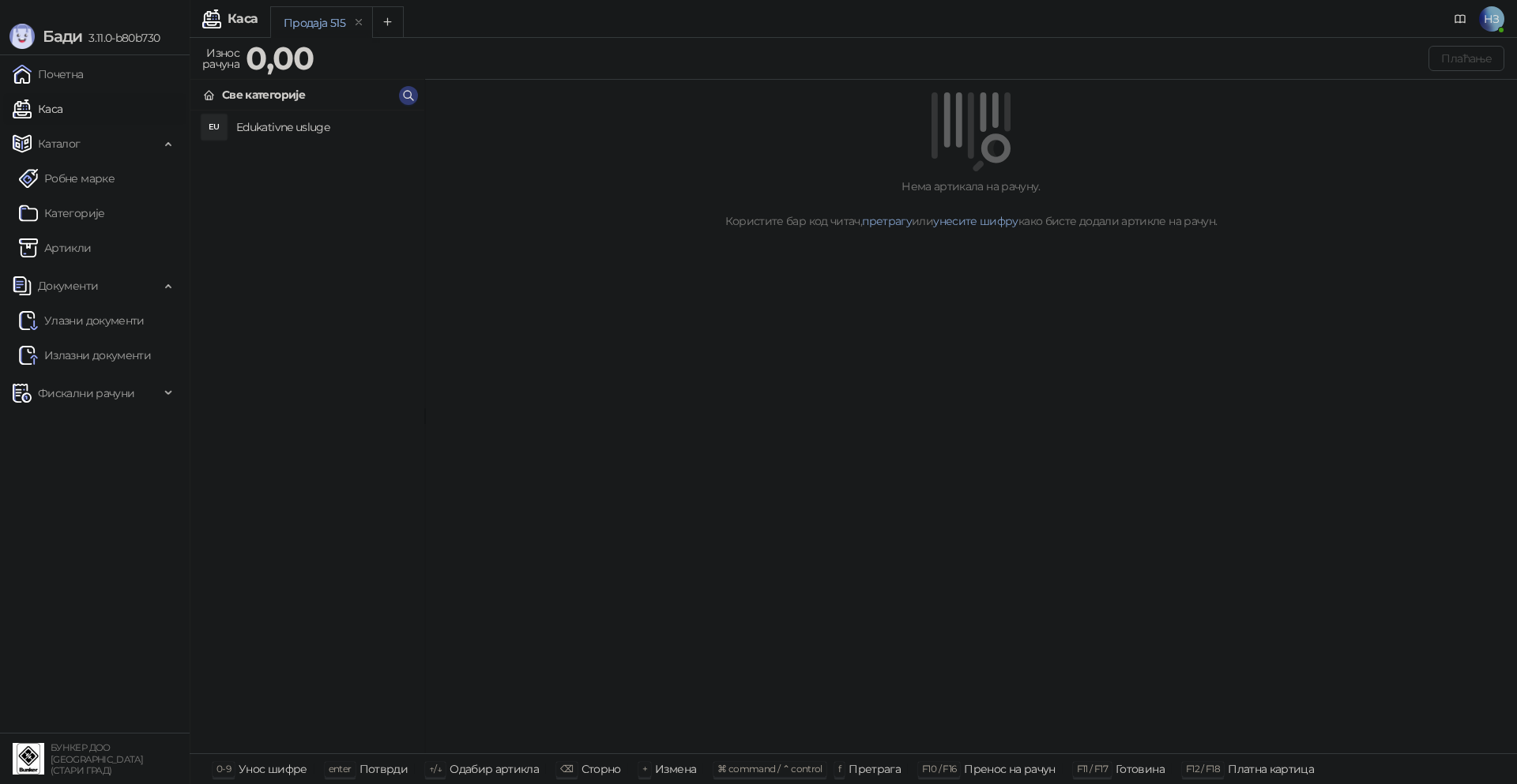
click at [277, 123] on h4 "Edukativne usluge" at bounding box center [324, 127] width 176 height 25
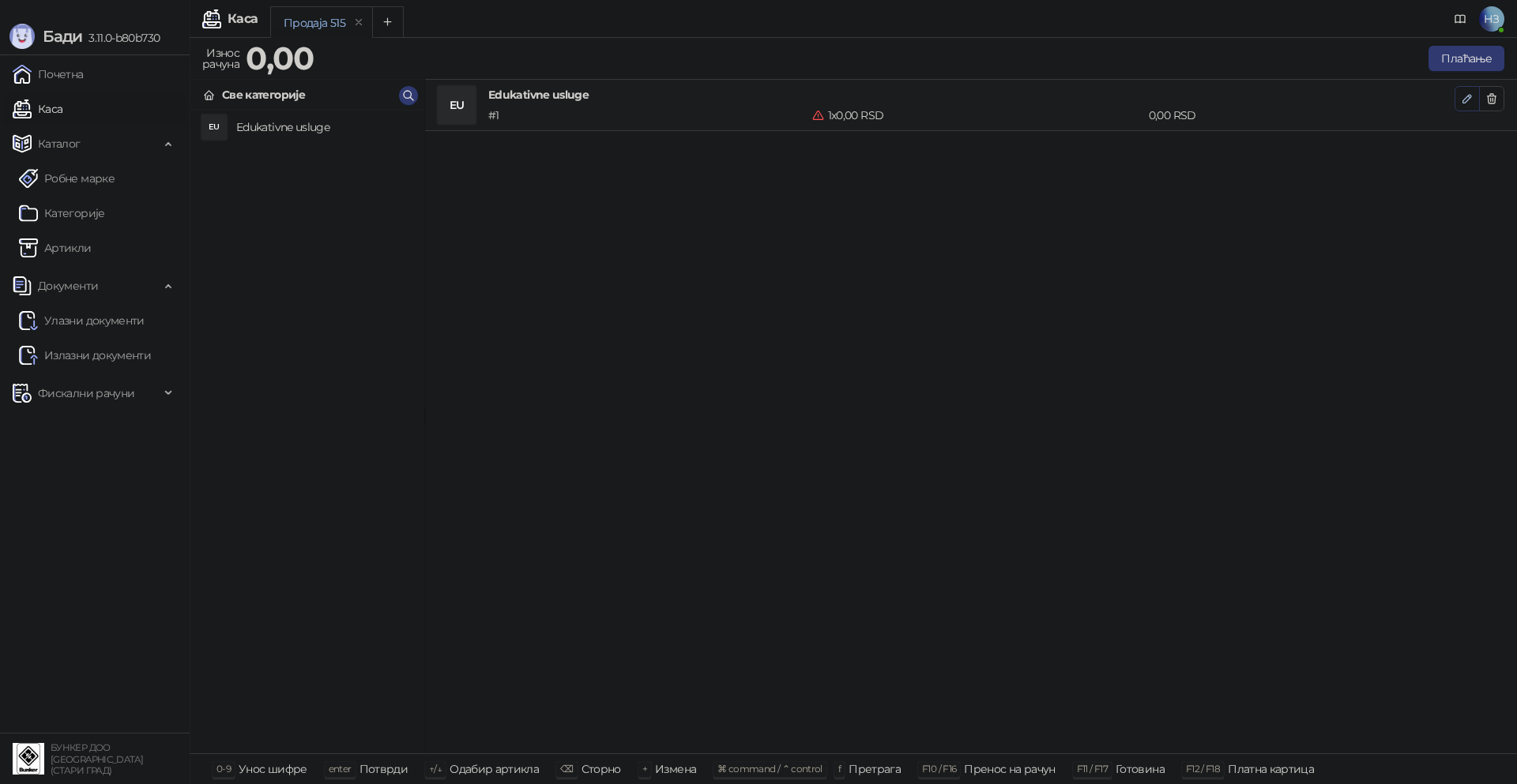
click at [1467, 95] on icon "button" at bounding box center [1467, 98] width 8 height 8
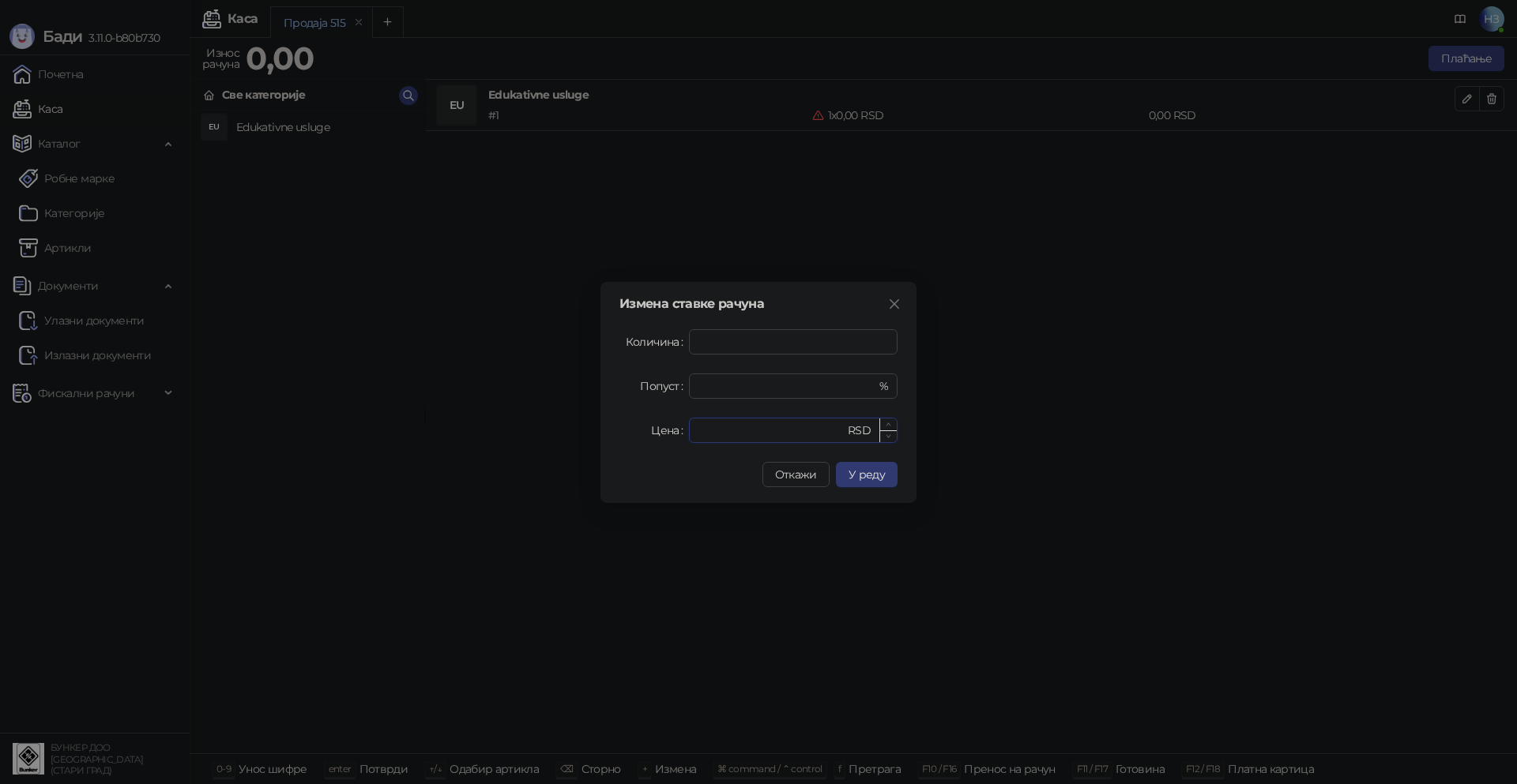
click at [735, 439] on input "*" at bounding box center [772, 430] width 147 height 24
drag, startPoint x: 733, startPoint y: 435, endPoint x: 675, endPoint y: 432, distance: 58.1
click at [675, 432] on div "Цена * RSD" at bounding box center [759, 430] width 278 height 25
type input "****"
click at [790, 475] on span "Откажи" at bounding box center [796, 475] width 42 height 15
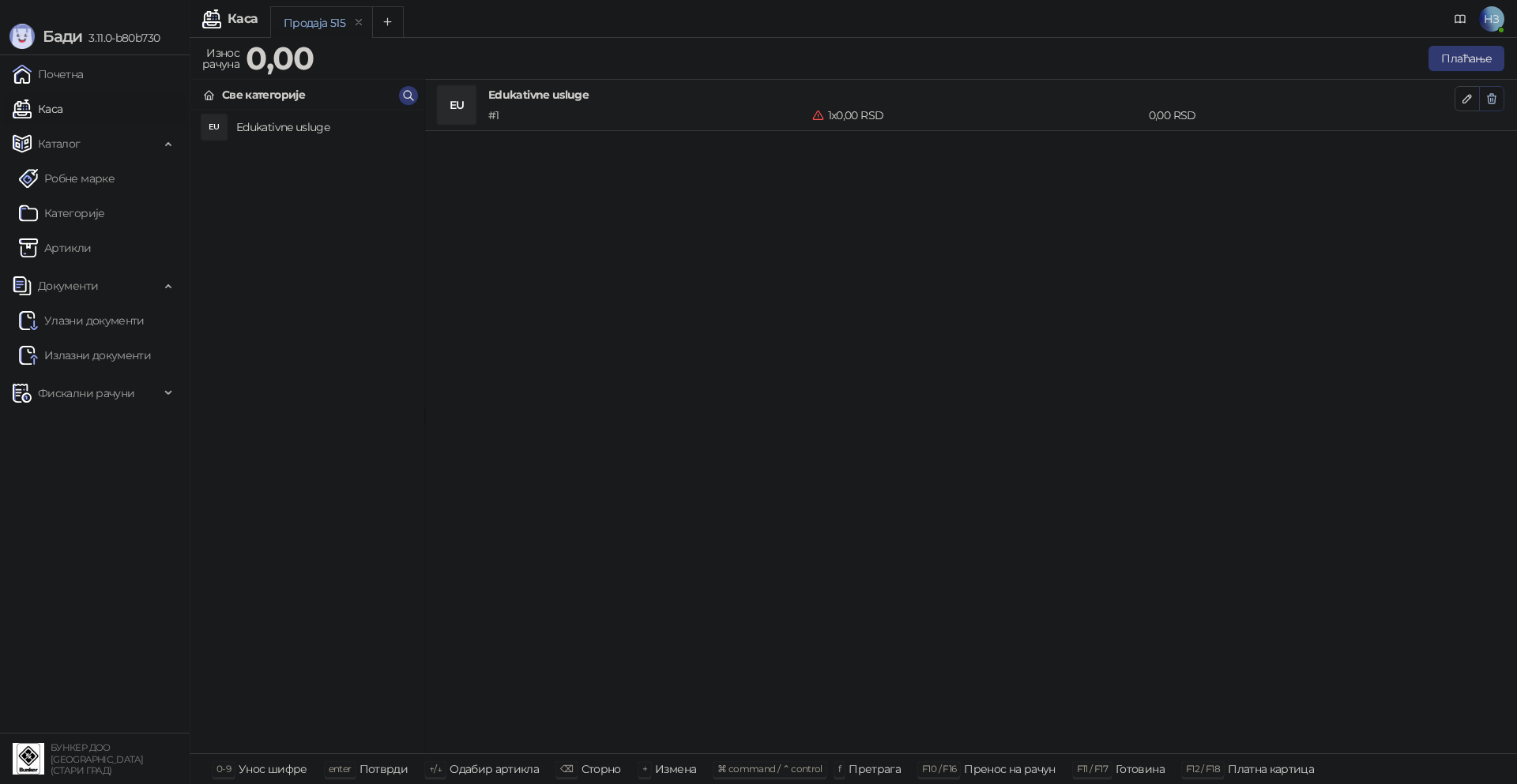
click at [1493, 96] on icon "button" at bounding box center [1492, 99] width 13 height 13
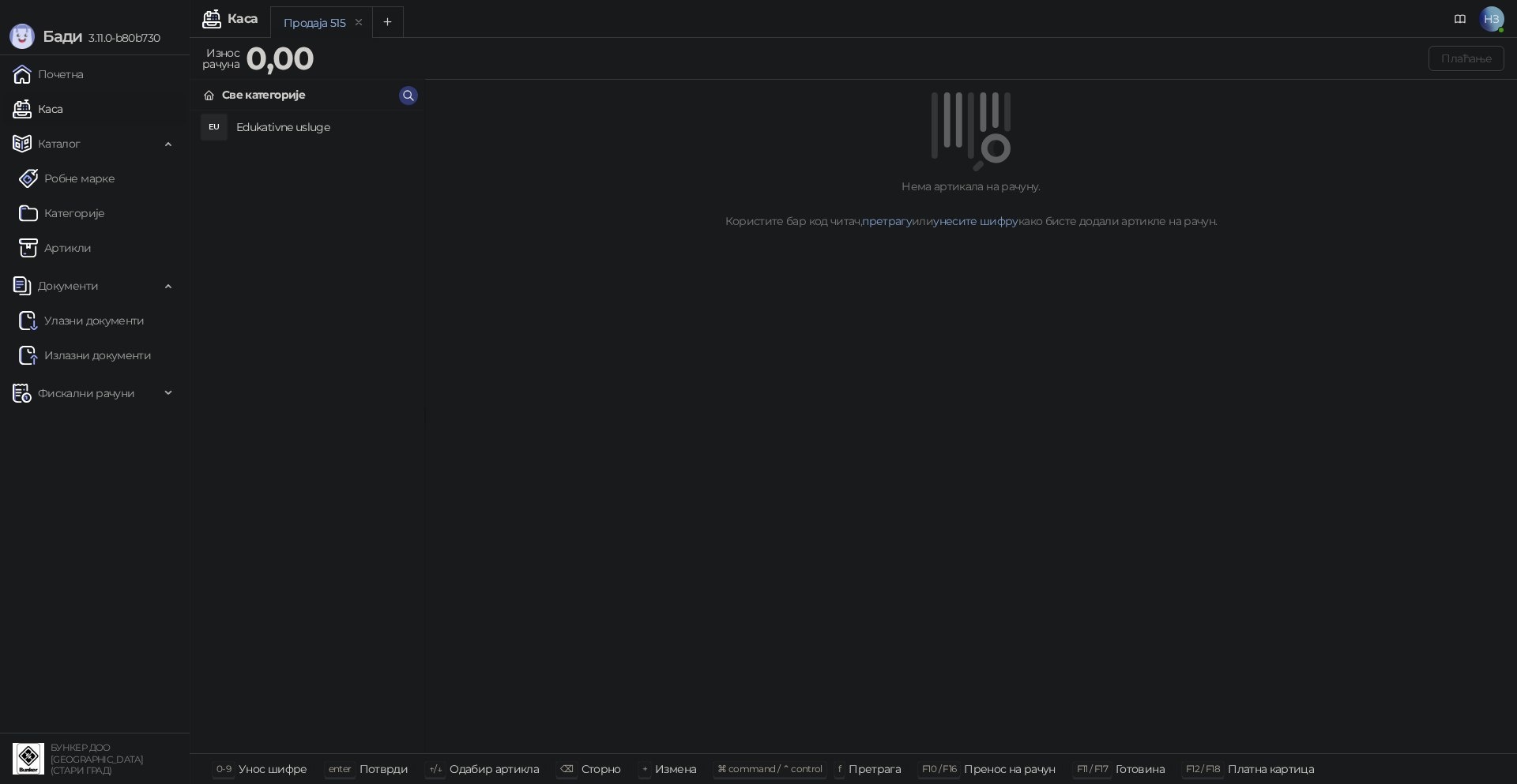
click at [1495, 20] on span "НЗ" at bounding box center [1492, 19] width 25 height 25
click at [1241, 185] on link "Подешавања" at bounding box center [1195, 185] width 92 height 15
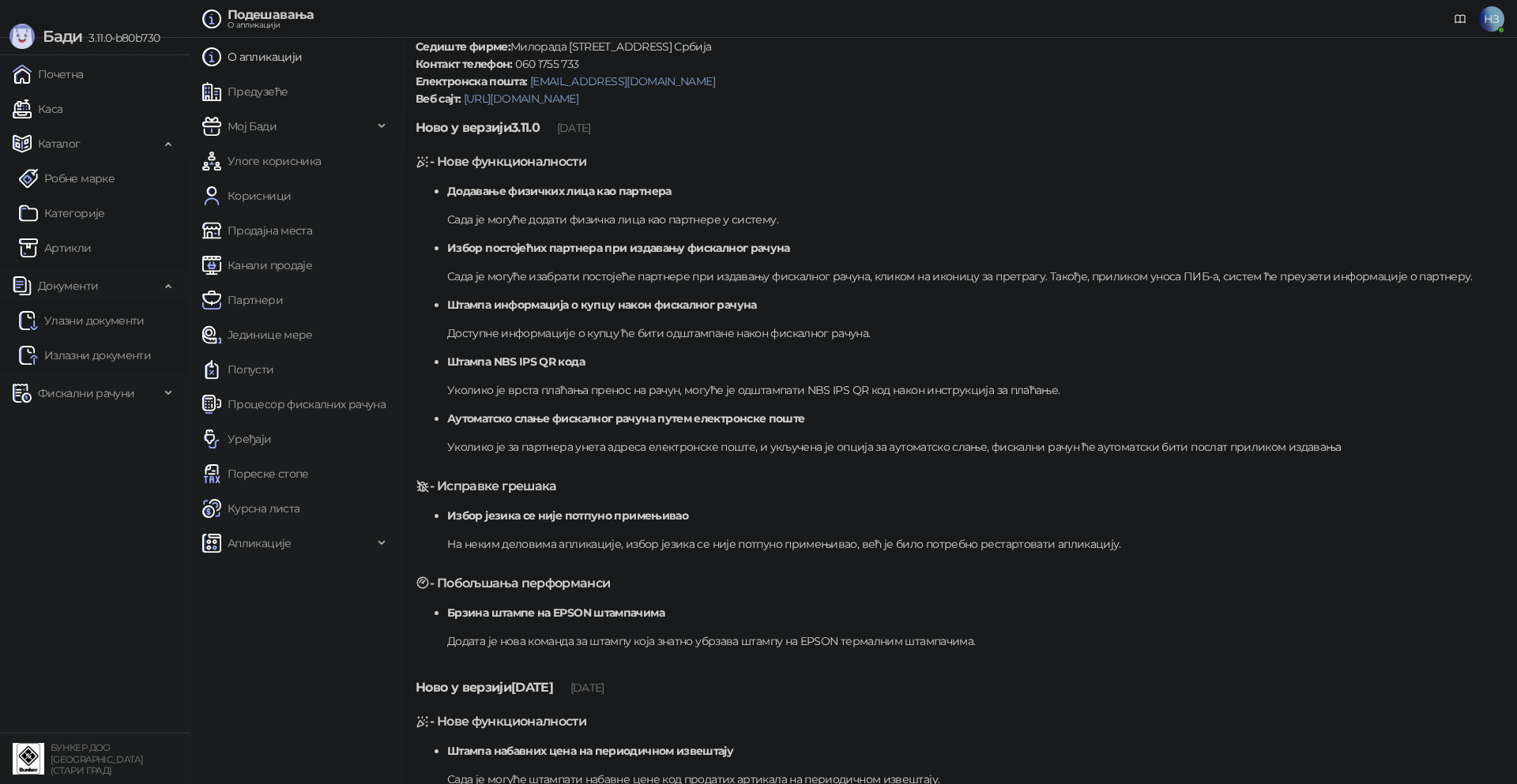
scroll to position [126, 0]
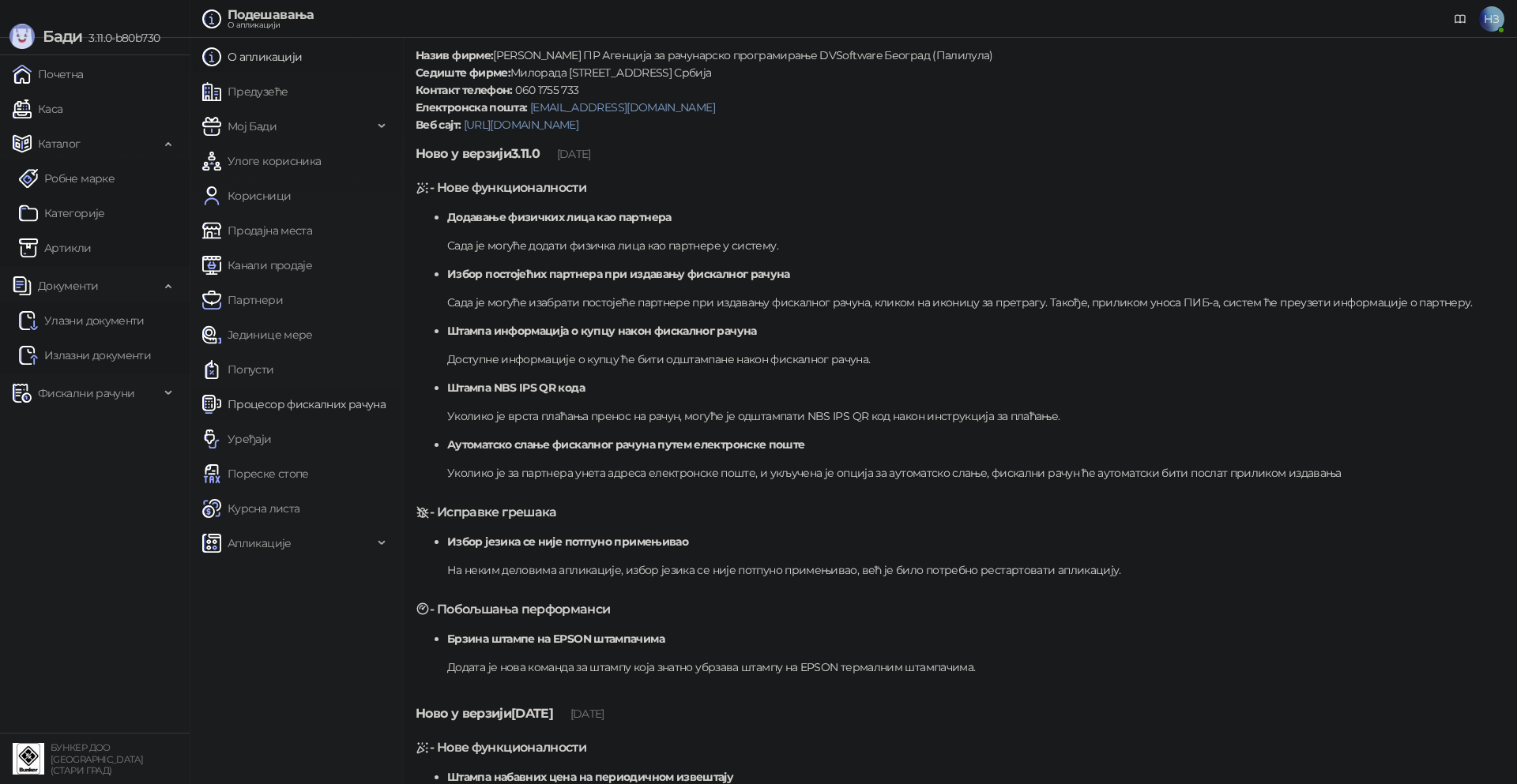
click at [282, 402] on link "Процесор фискалних рачуна" at bounding box center [293, 404] width 183 height 32
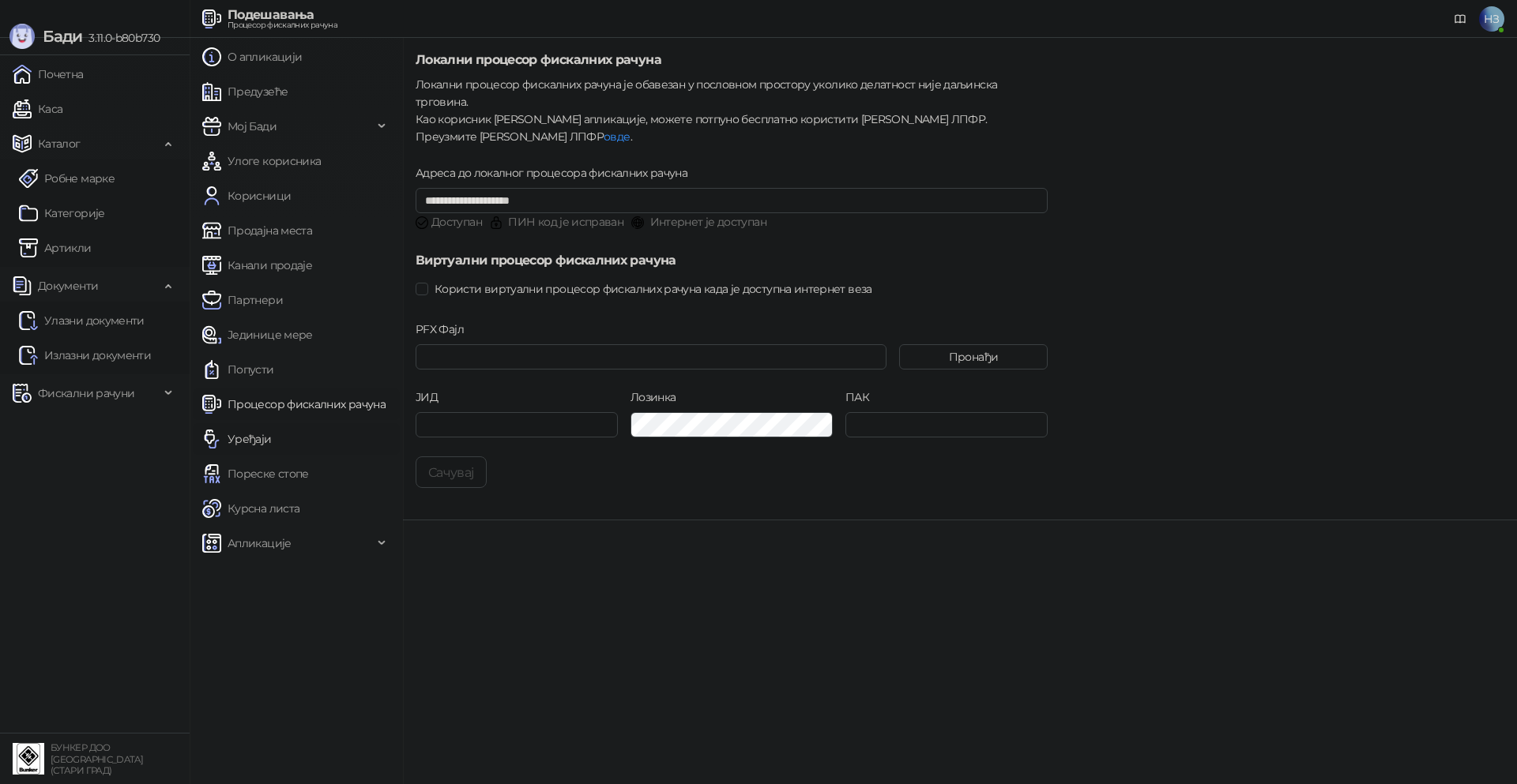
click at [272, 434] on link "Уређаји" at bounding box center [237, 438] width 69 height 32
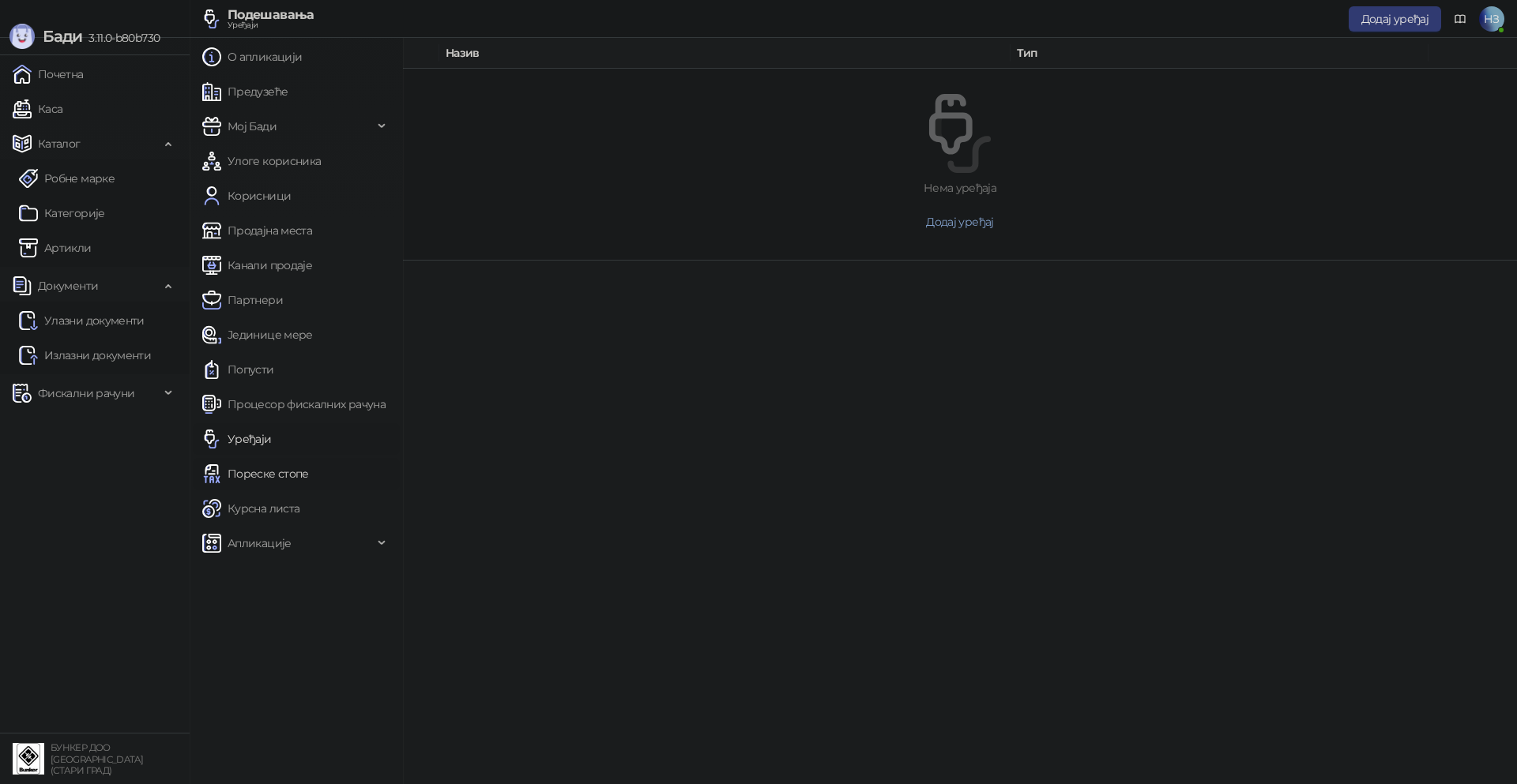
click at [291, 477] on link "Пореске стопе" at bounding box center [255, 474] width 106 height 32
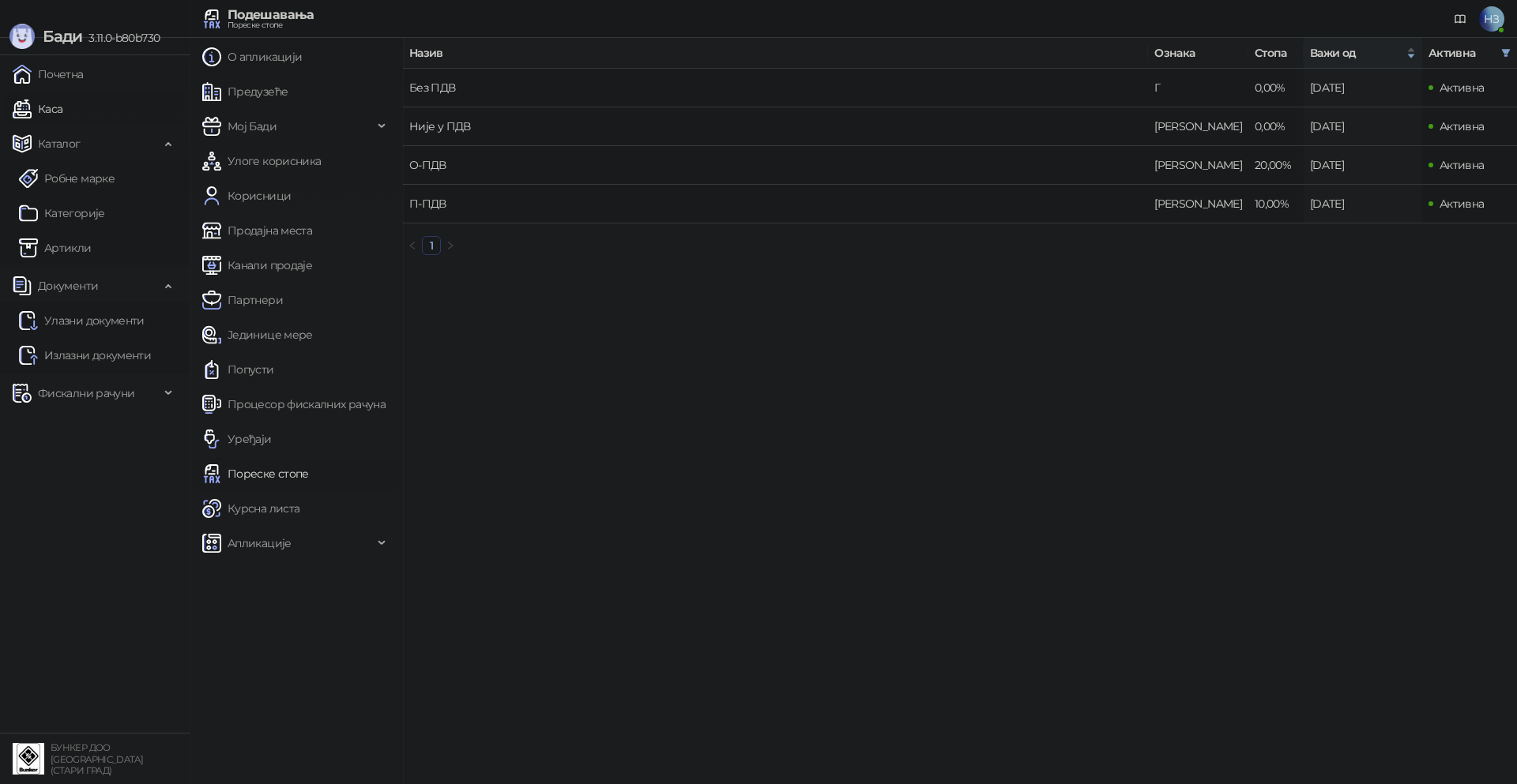
click at [63, 112] on link "Каса" at bounding box center [37, 108] width 50 height 32
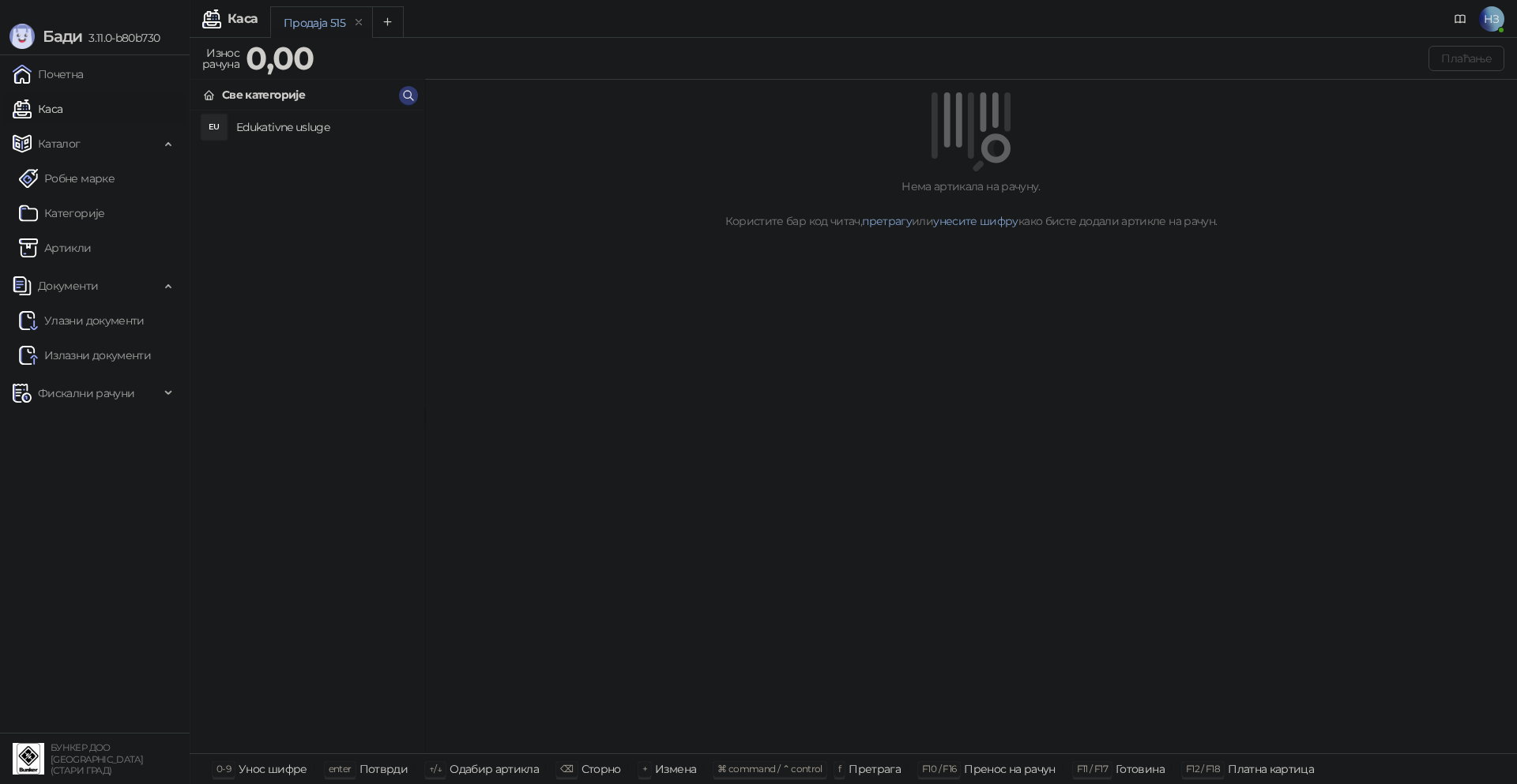
click at [323, 126] on h4 "Edukativne usluge" at bounding box center [324, 127] width 176 height 25
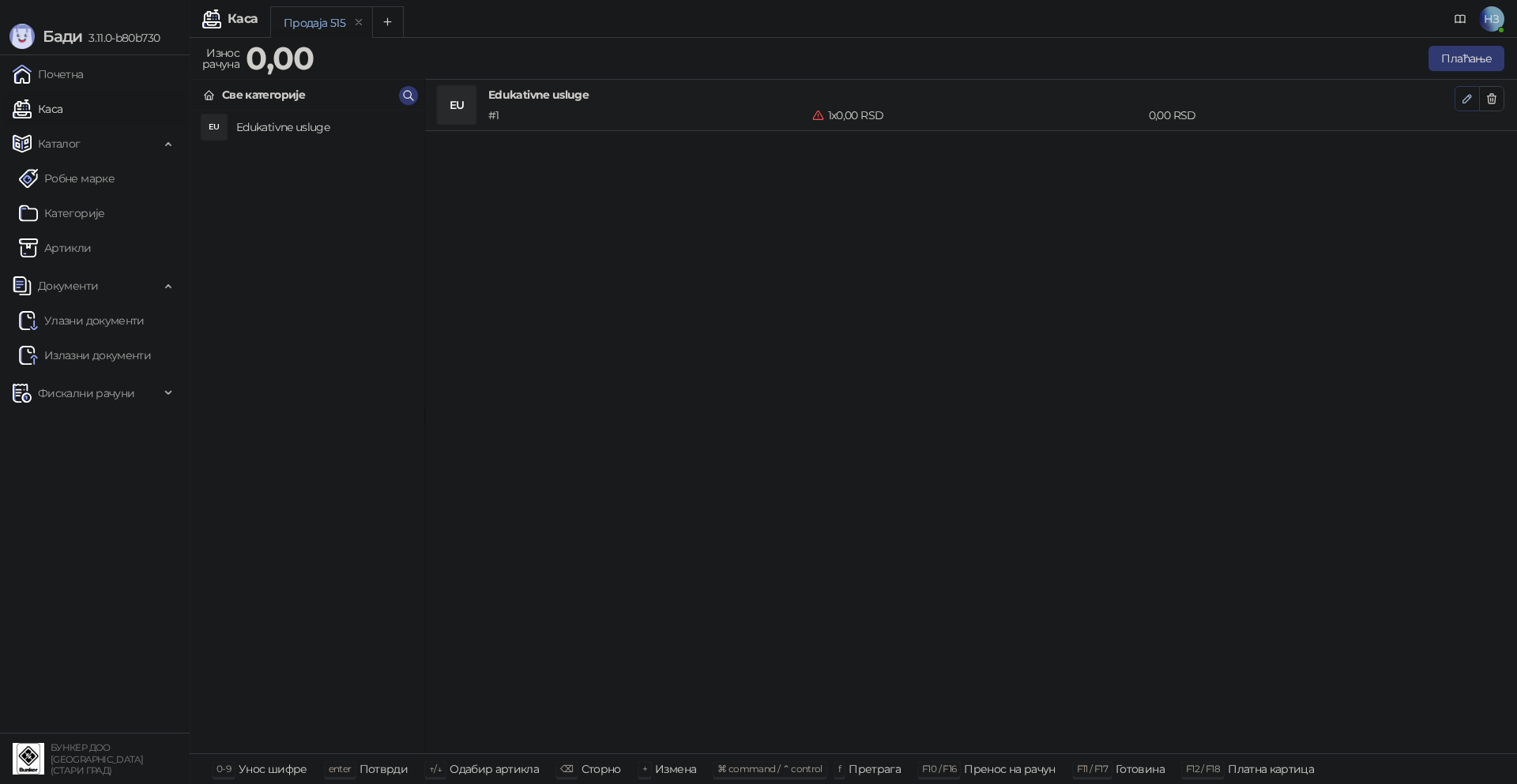
click at [1463, 100] on icon "button" at bounding box center [1467, 99] width 13 height 13
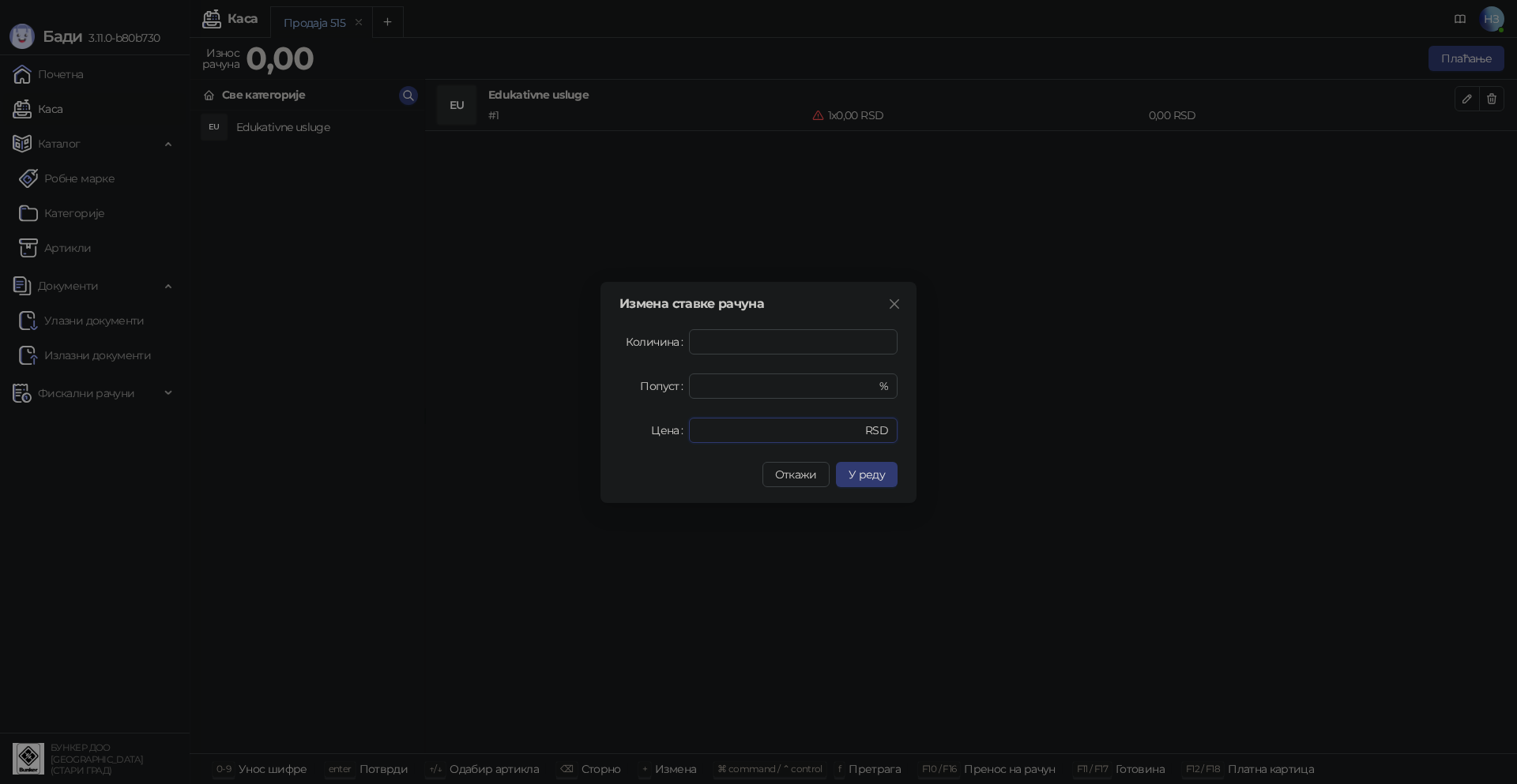
drag, startPoint x: 692, startPoint y: 435, endPoint x: 674, endPoint y: 434, distance: 18.0
click at [674, 434] on div "Цена * RSD" at bounding box center [759, 430] width 278 height 25
type input "****"
click at [873, 470] on span "У реду" at bounding box center [866, 475] width 36 height 15
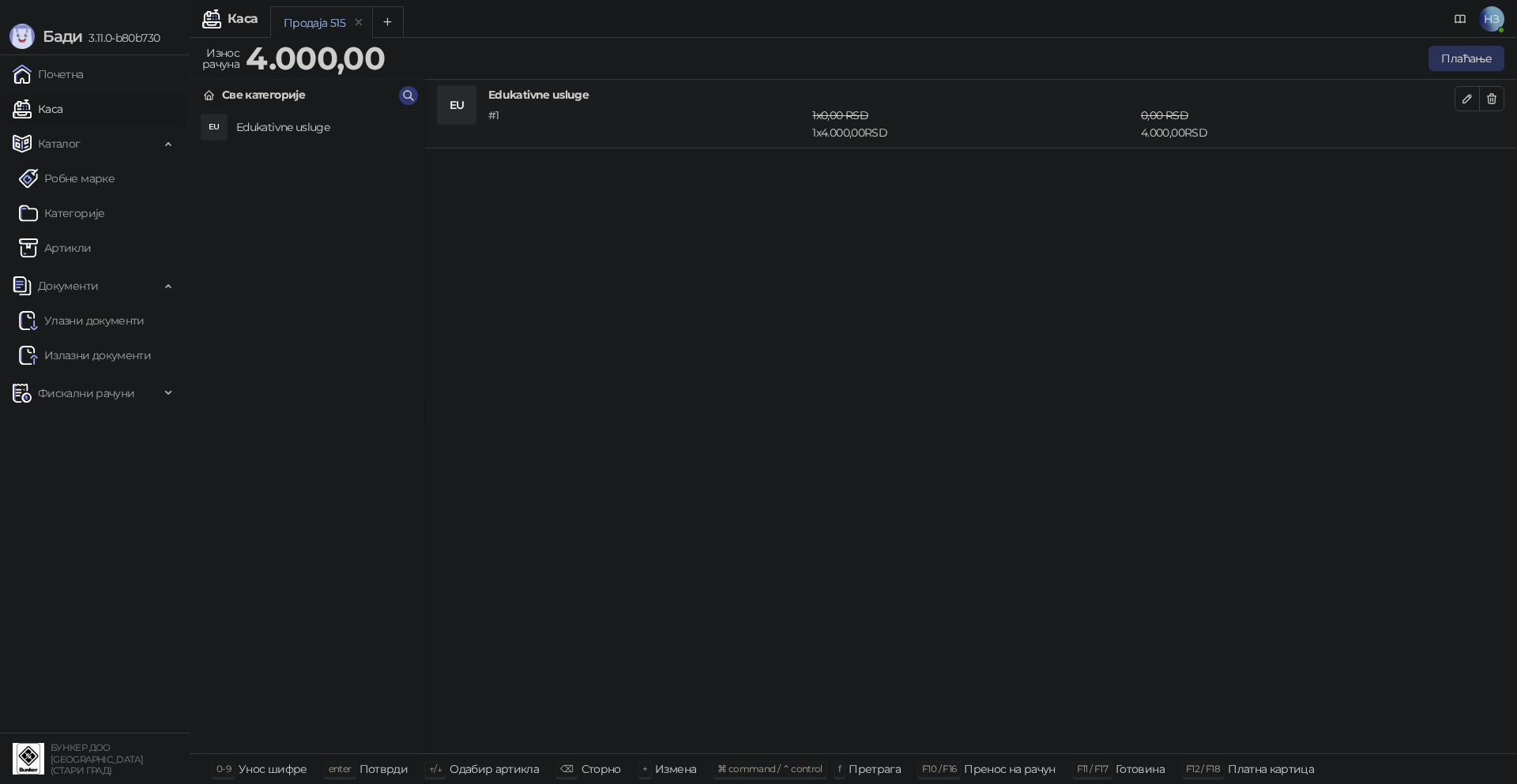
click at [1451, 59] on button "Плаћање" at bounding box center [1466, 58] width 76 height 25
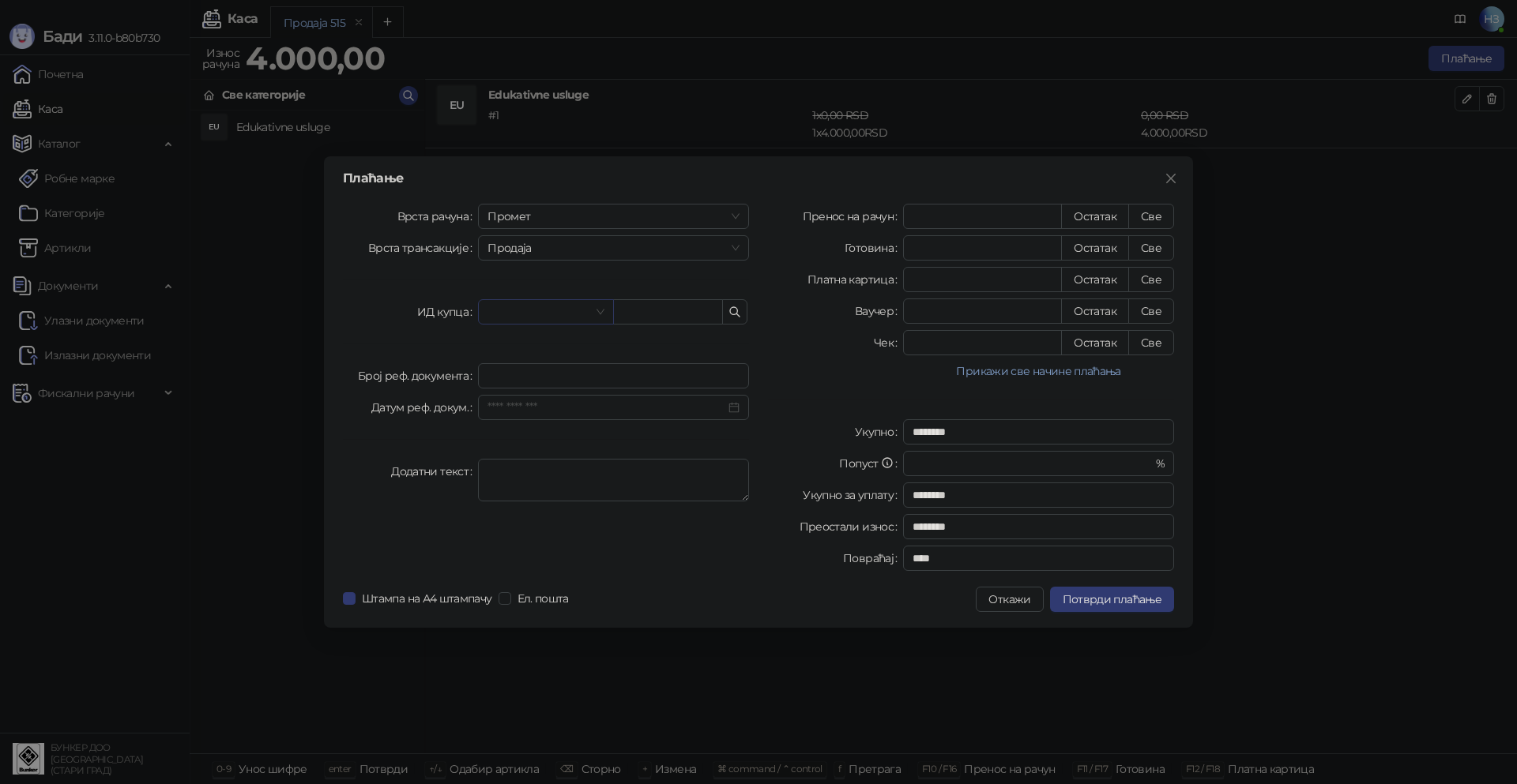
click at [602, 315] on span at bounding box center [546, 312] width 116 height 24
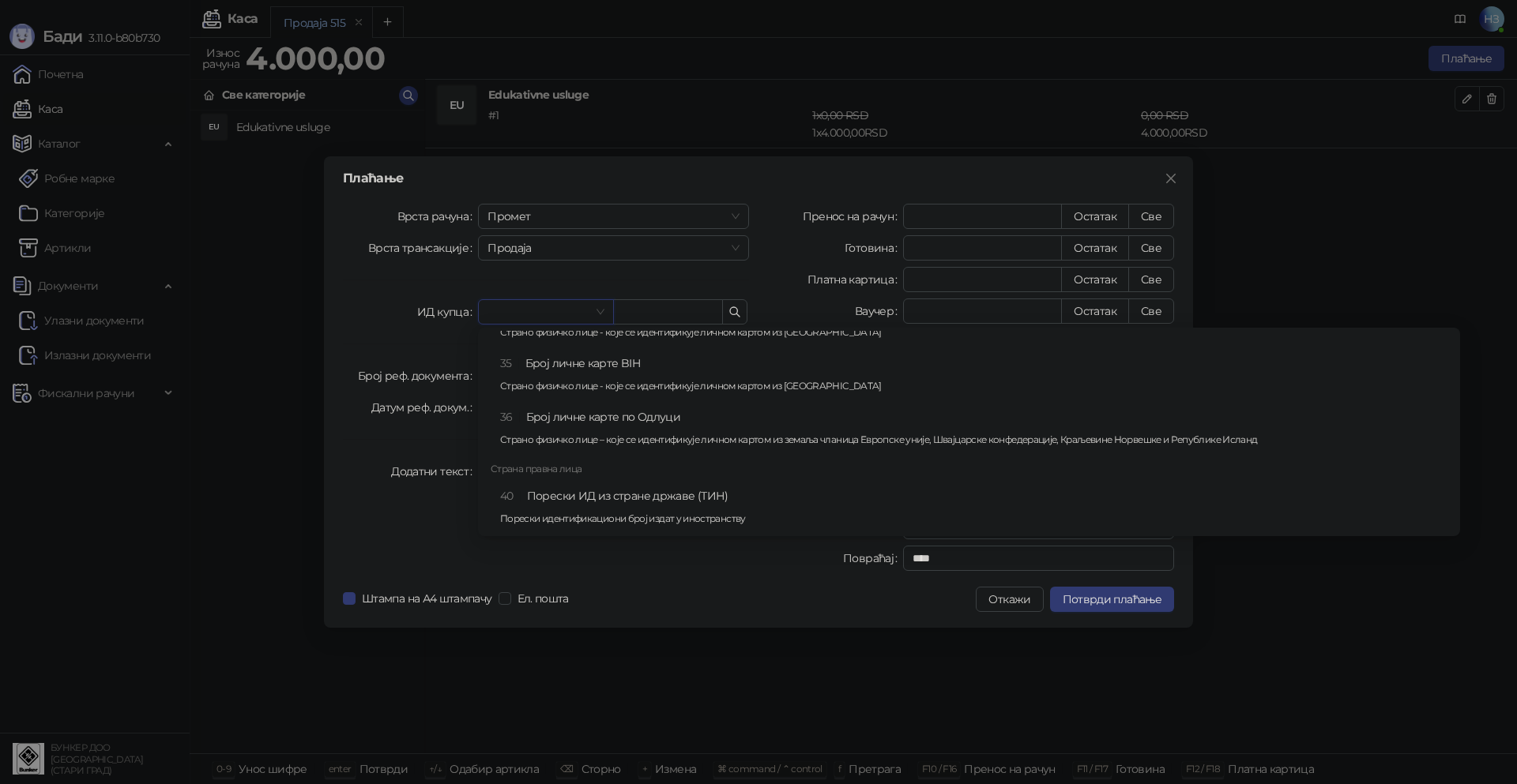
scroll to position [970, 0]
click at [408, 532] on div "Врста рачуна Промет Врста трансакције Продаја ИД купца Број реф. документа Дату…" at bounding box center [545, 390] width 425 height 374
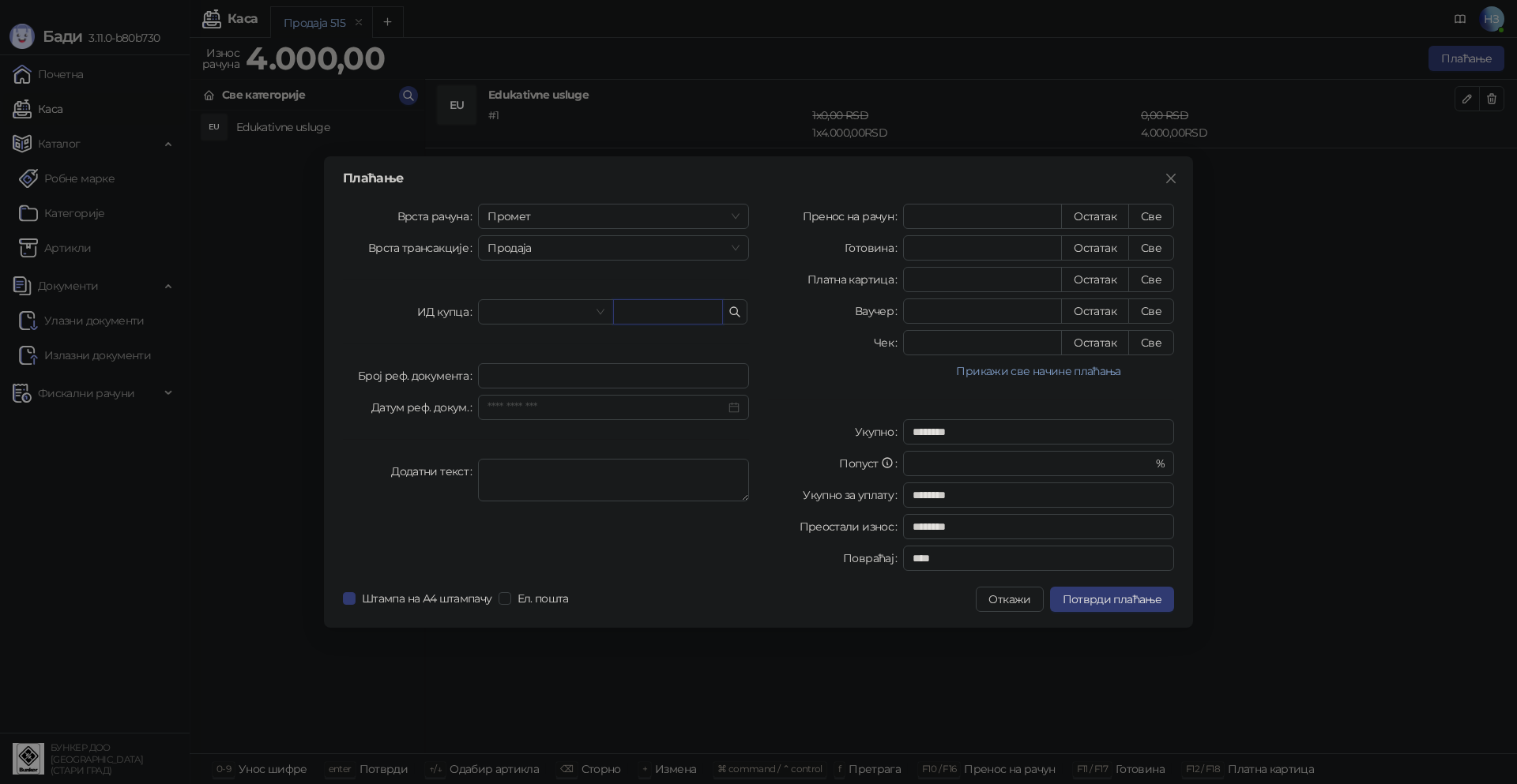
click at [693, 319] on input "text" at bounding box center [668, 312] width 110 height 25
type input "*"
click at [597, 312] on span at bounding box center [546, 312] width 116 height 24
type input "****"
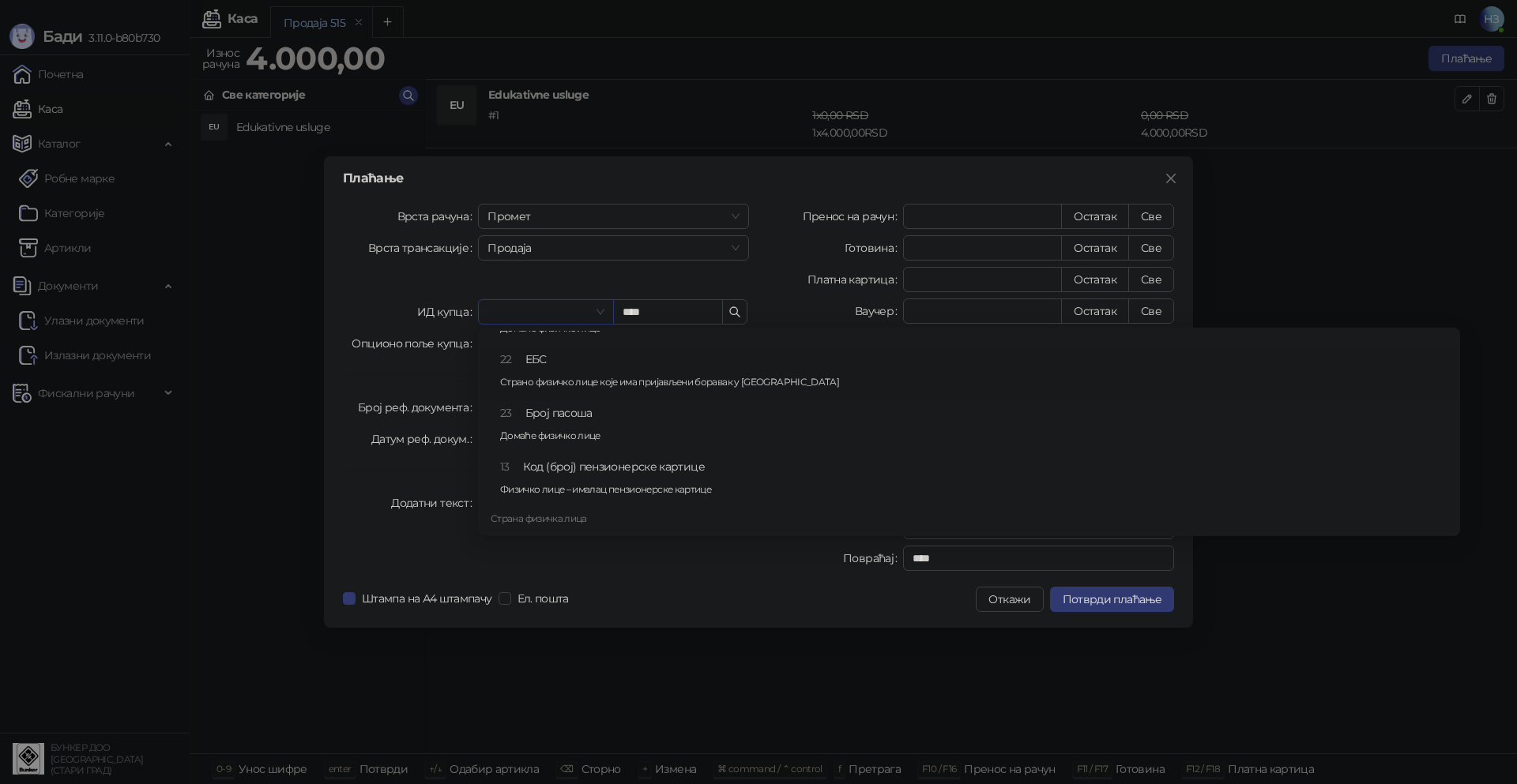
scroll to position [518, 0]
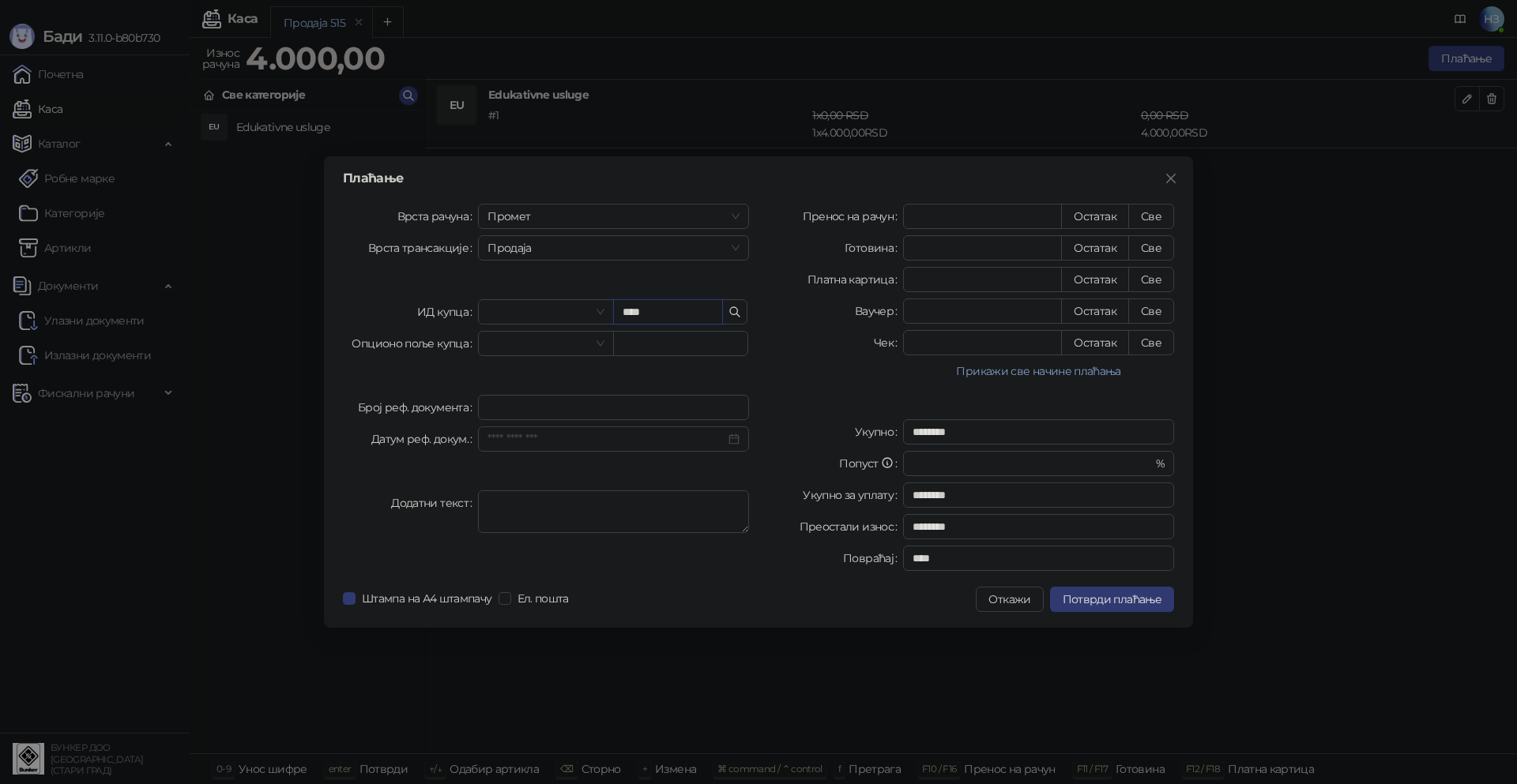
drag, startPoint x: 657, startPoint y: 313, endPoint x: 614, endPoint y: 316, distance: 43.1
click at [614, 316] on input "****" at bounding box center [668, 312] width 110 height 25
click at [1152, 212] on button "Све" at bounding box center [1151, 216] width 46 height 25
type input "****"
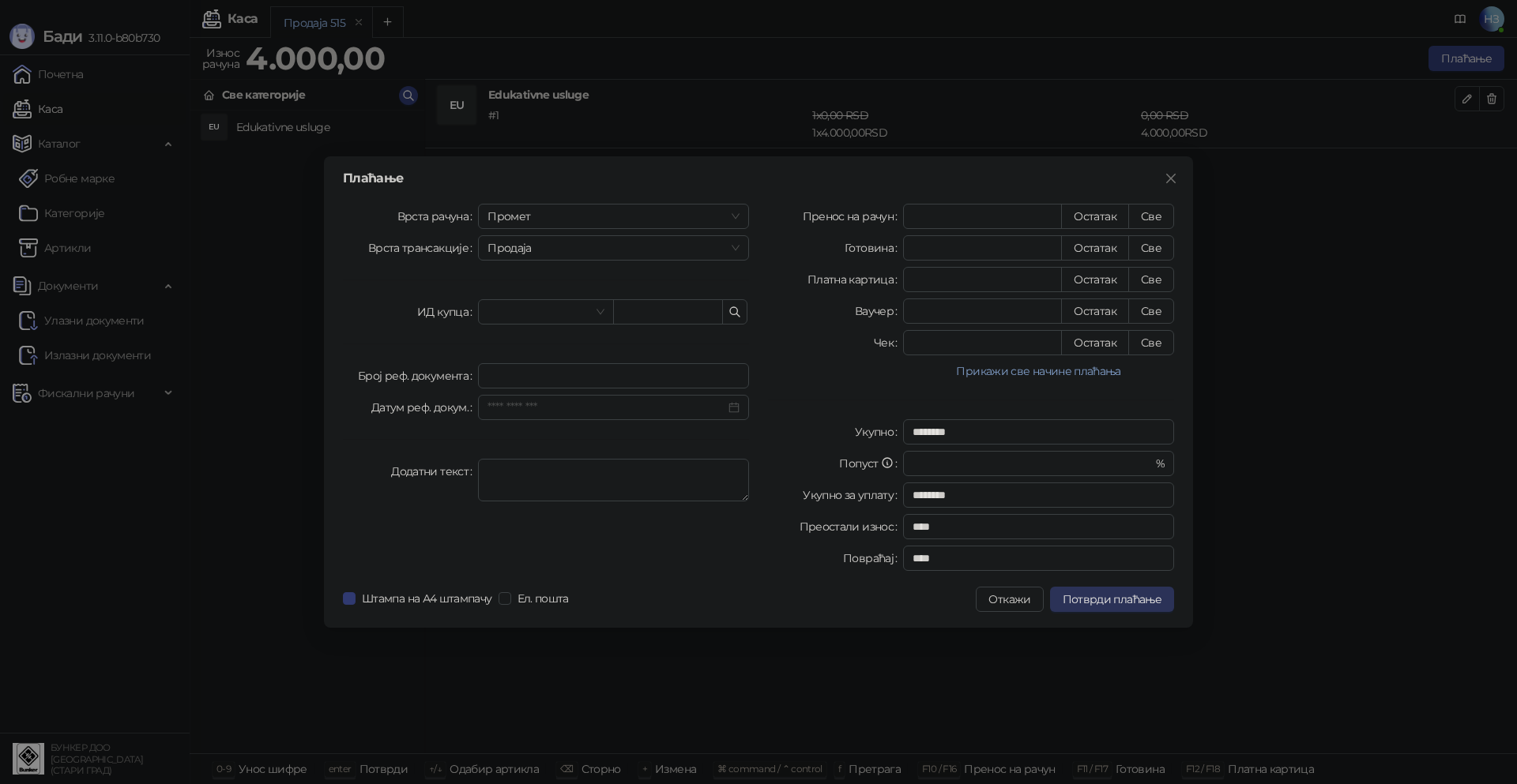
click at [1097, 602] on span "Потврди плаћање" at bounding box center [1112, 599] width 99 height 15
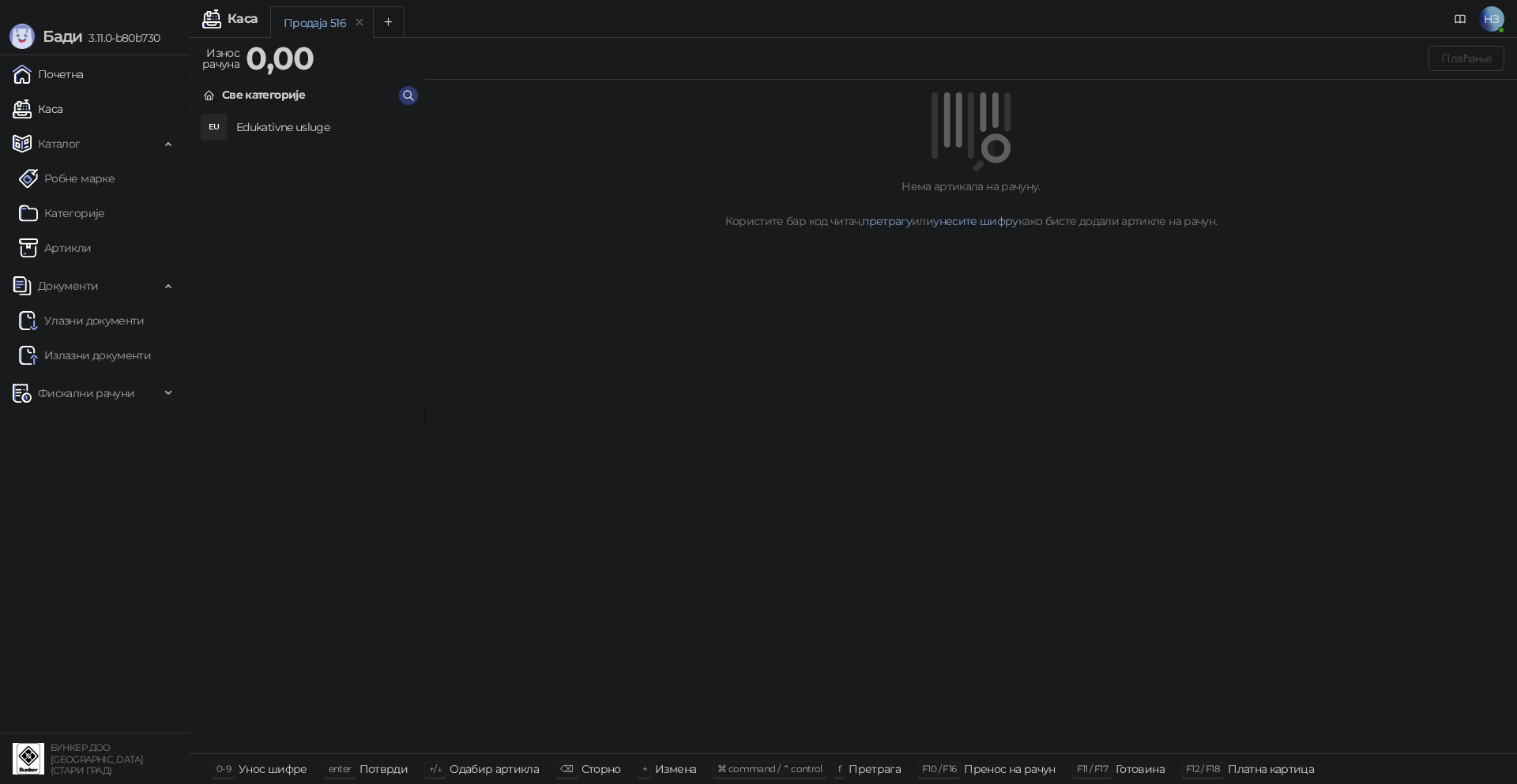
click at [61, 72] on link "Почетна" at bounding box center [48, 74] width 71 height 32
